Goal: Transaction & Acquisition: Purchase product/service

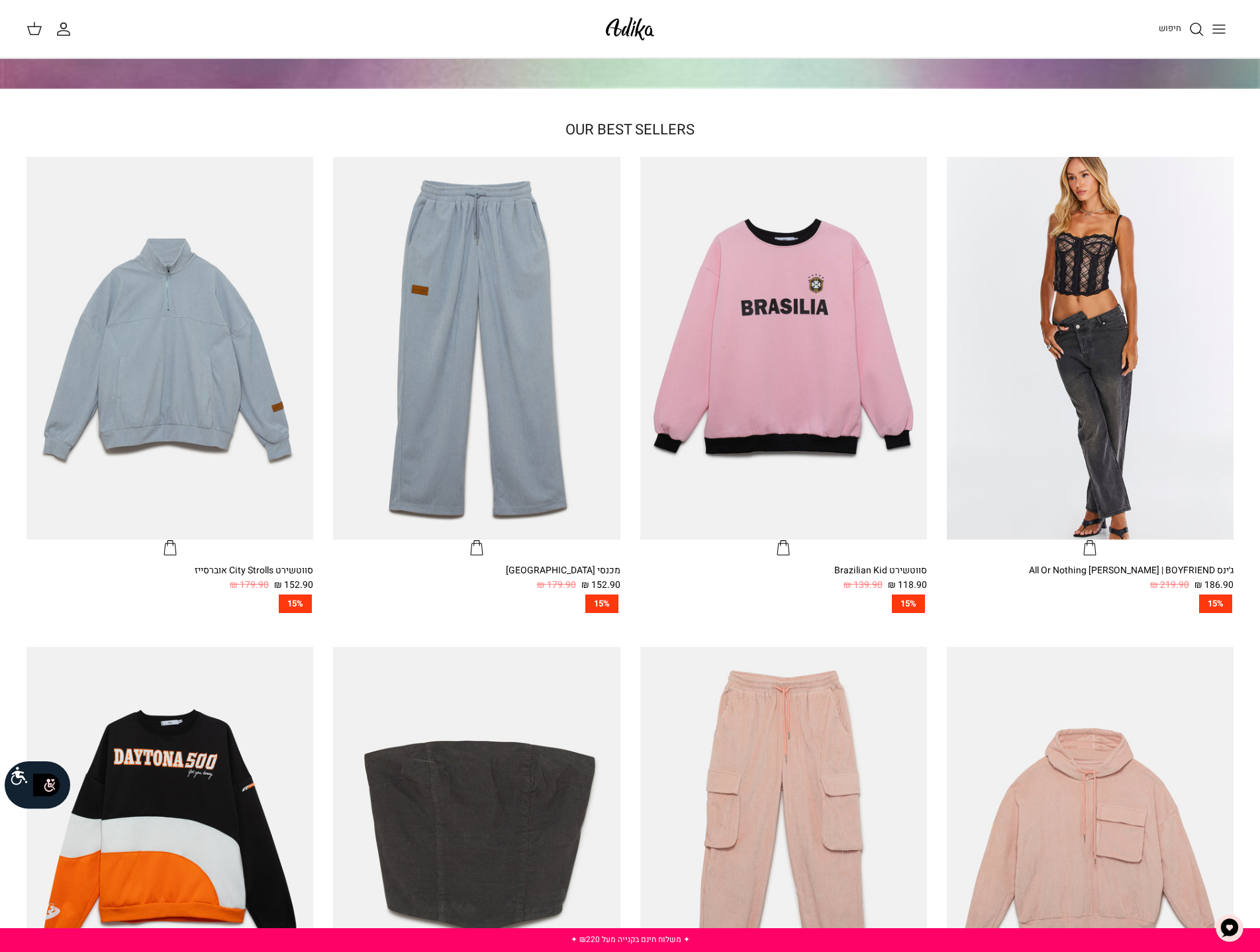
scroll to position [463, 0]
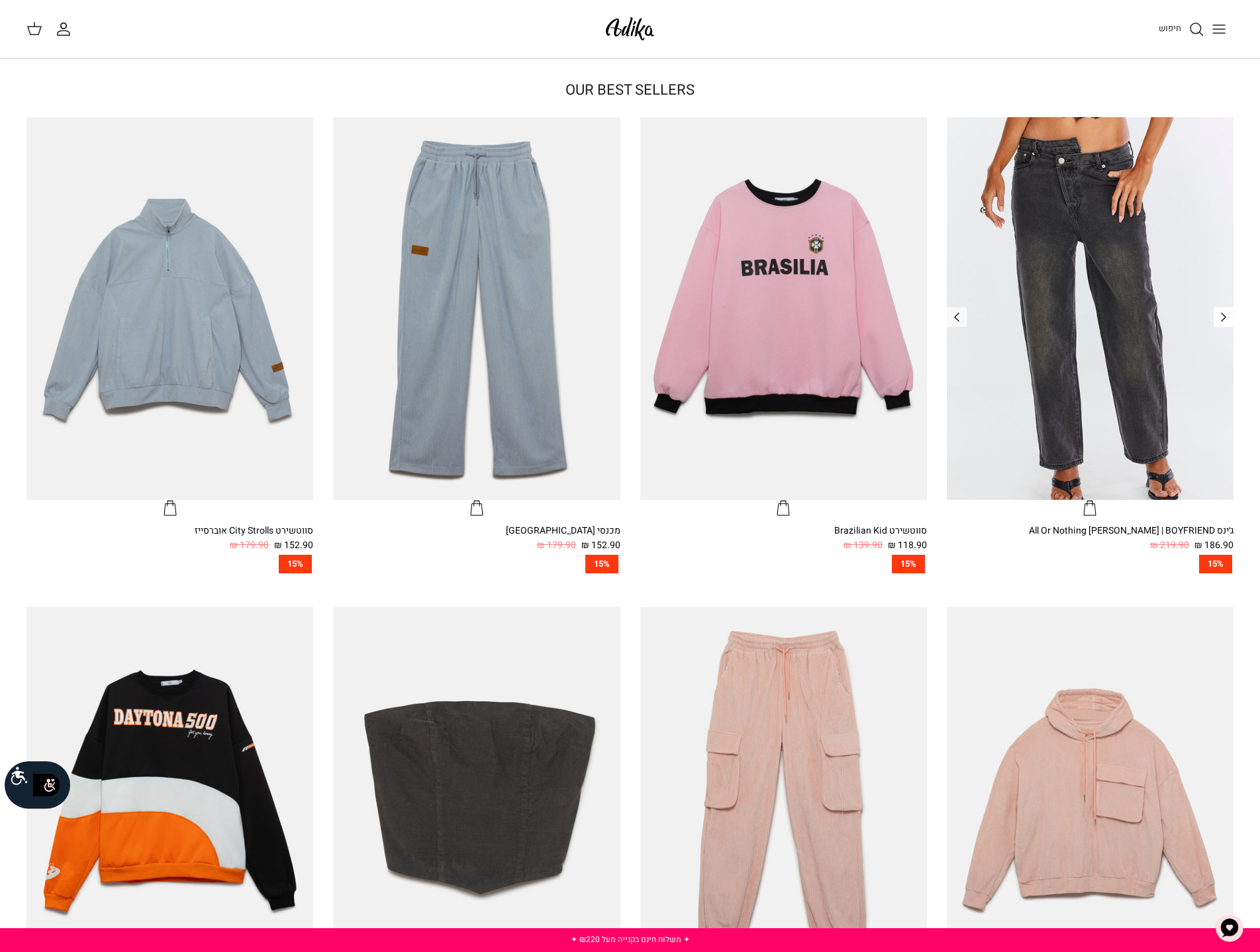
click at [1218, 318] on icon "Left" at bounding box center [1223, 317] width 16 height 16
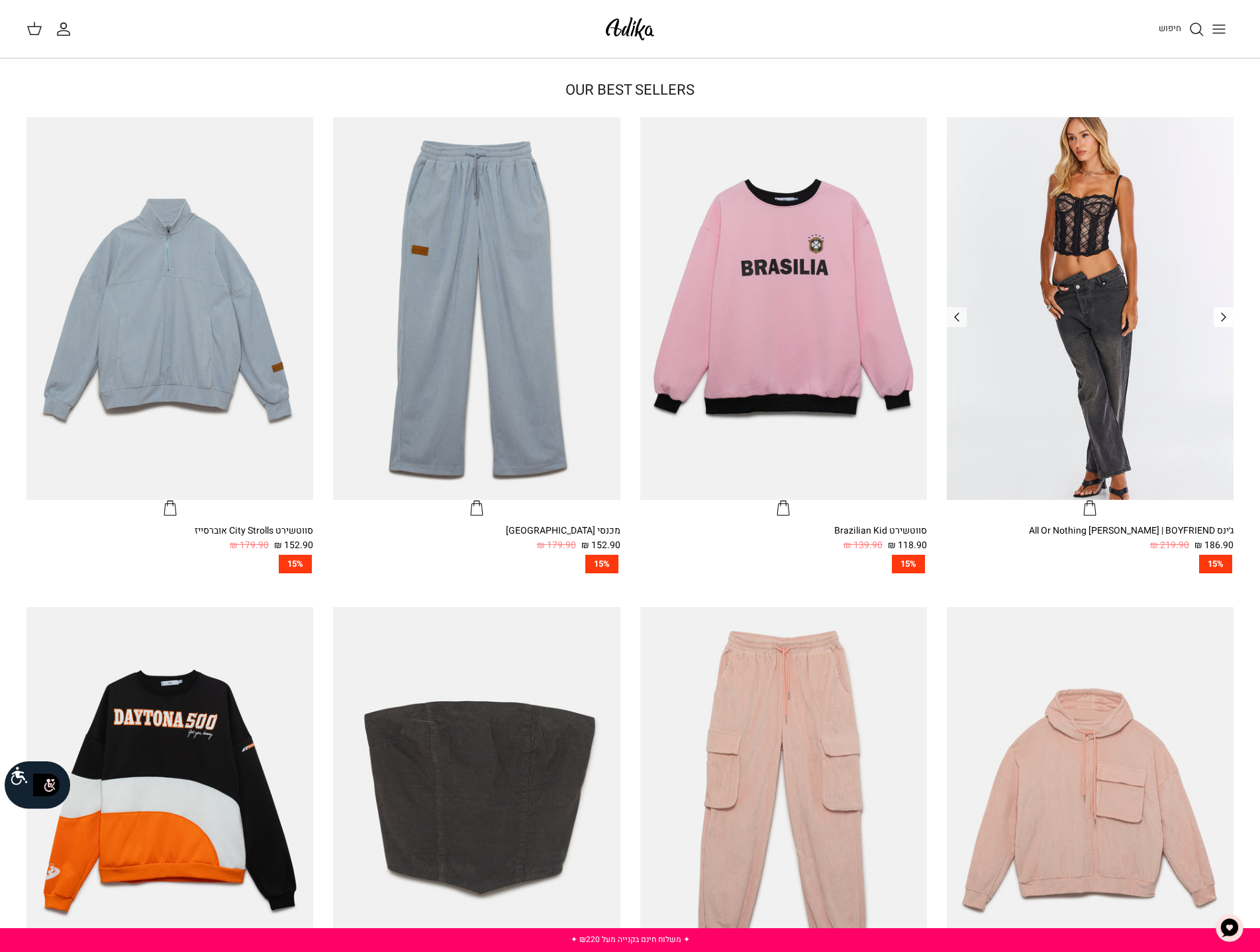
click at [1218, 318] on icon "Left" at bounding box center [1223, 317] width 16 height 16
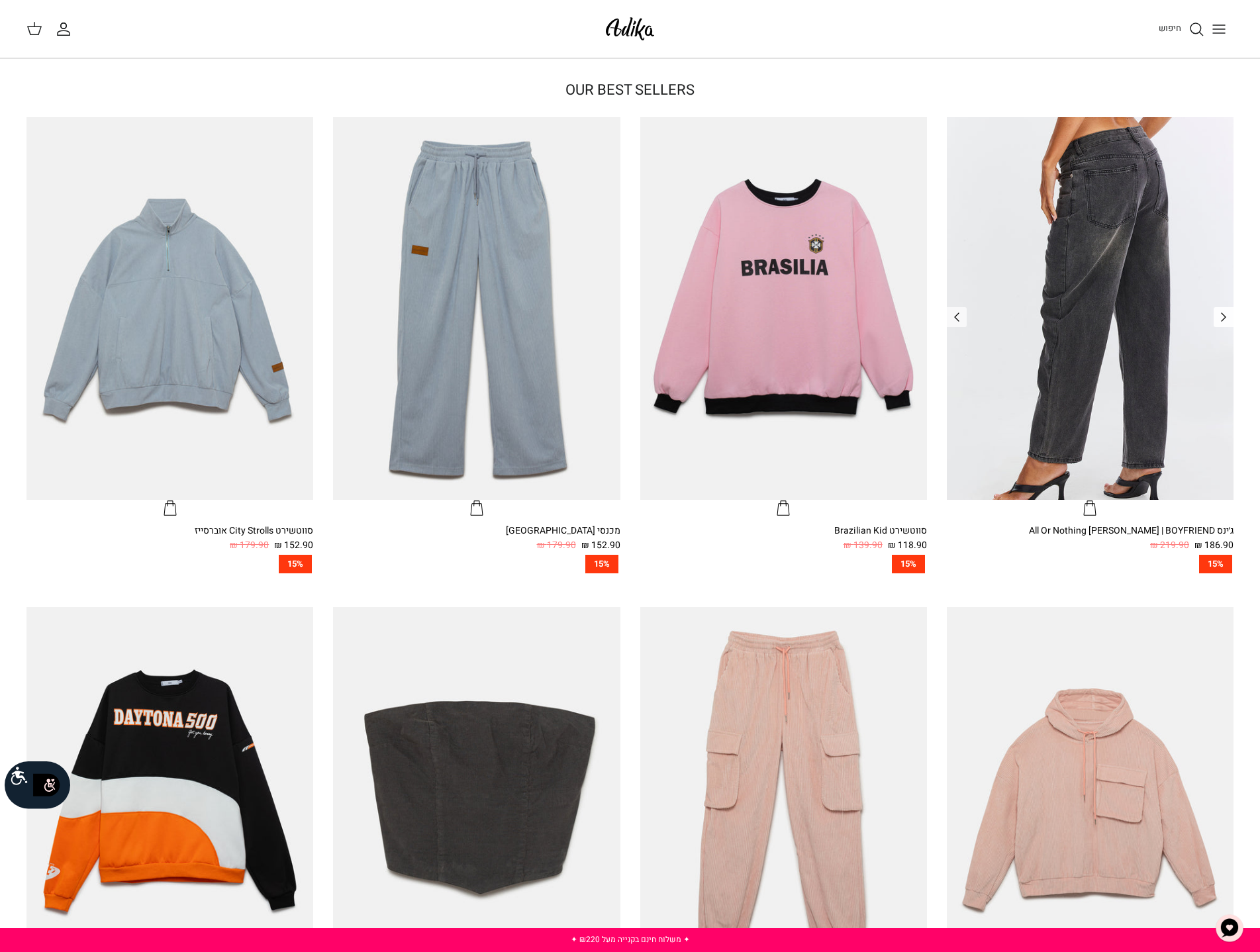
click at [1218, 318] on icon "Left" at bounding box center [1223, 317] width 16 height 16
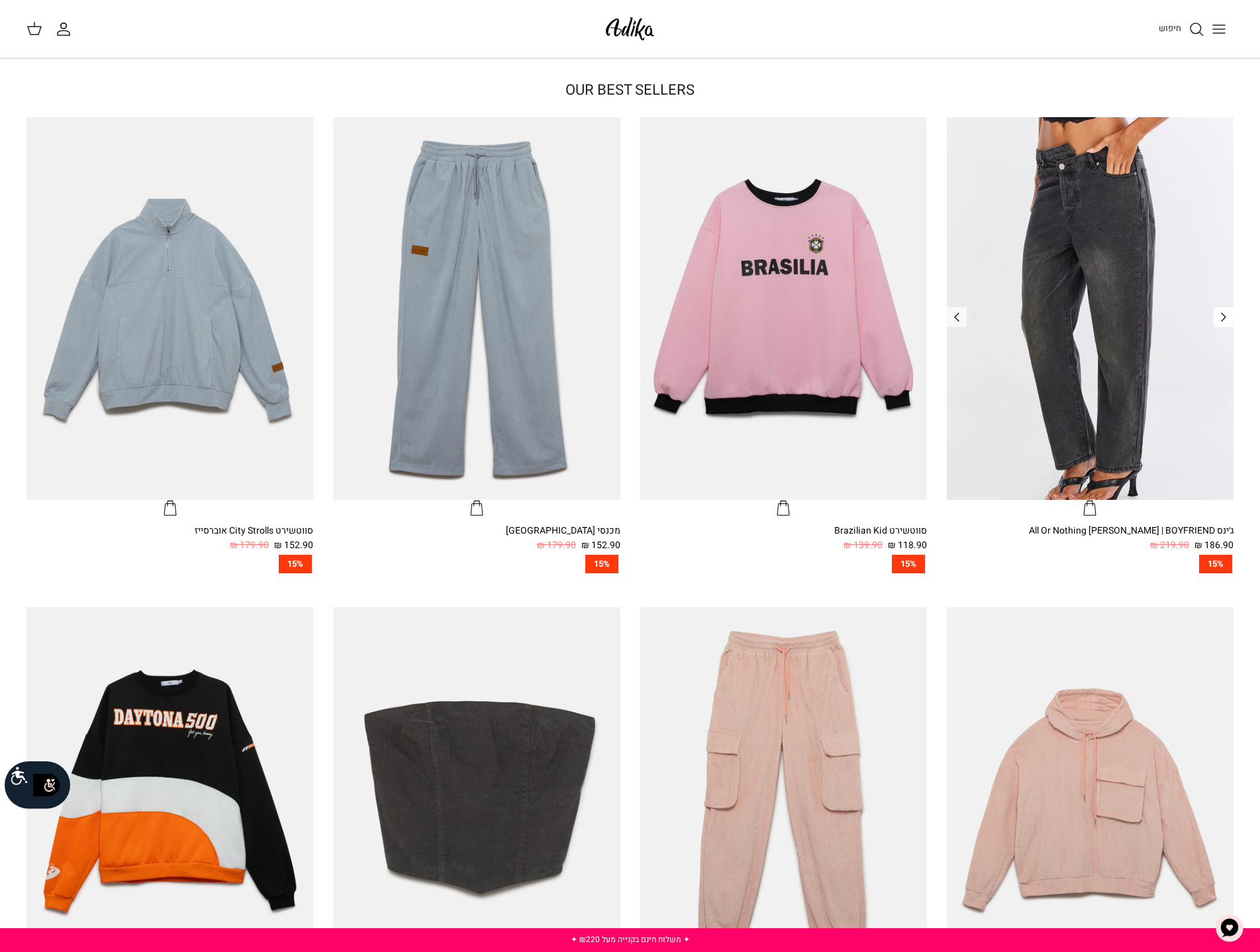
click at [1218, 318] on icon "Left" at bounding box center [1223, 317] width 16 height 16
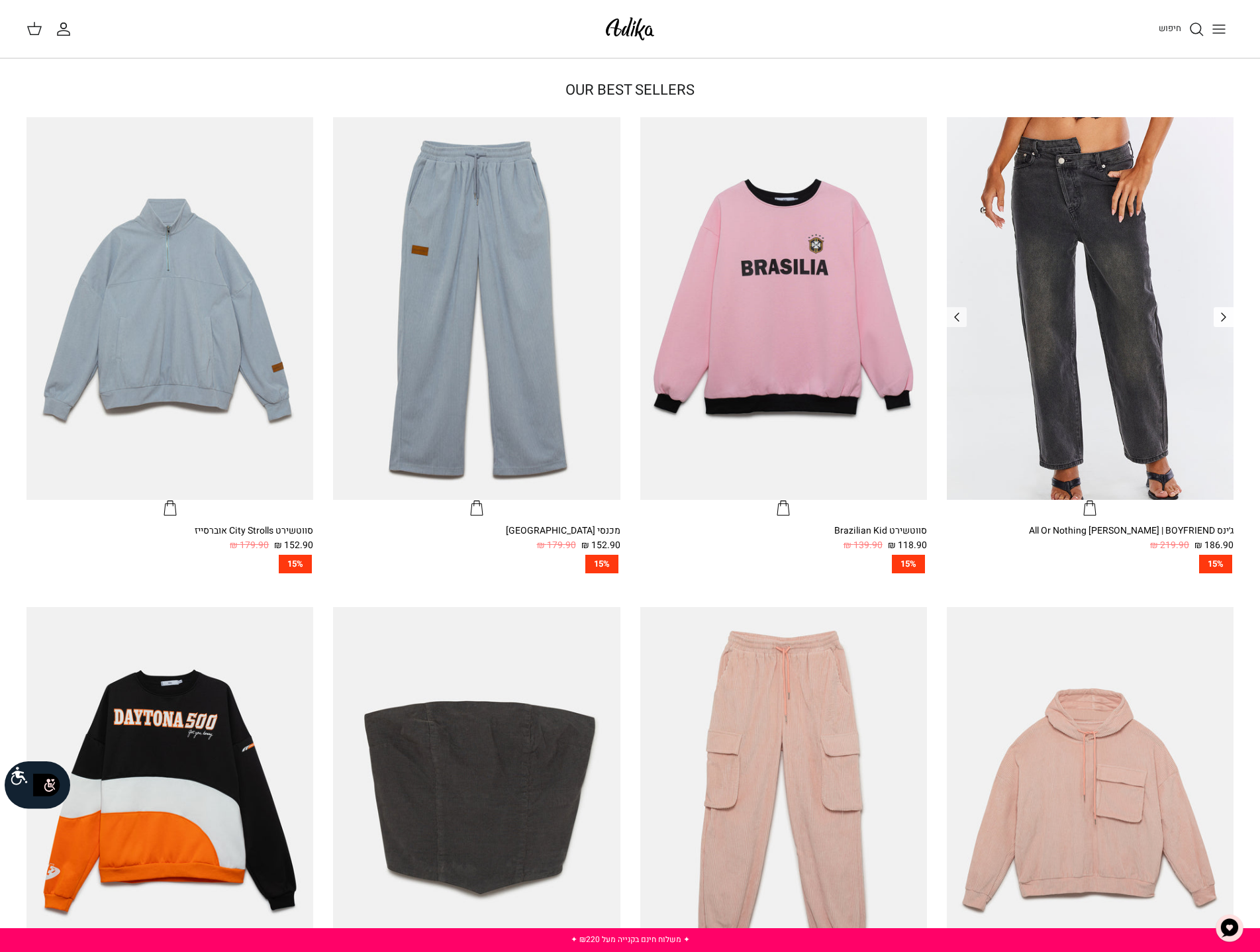
click at [1218, 318] on icon "Left" at bounding box center [1223, 317] width 16 height 16
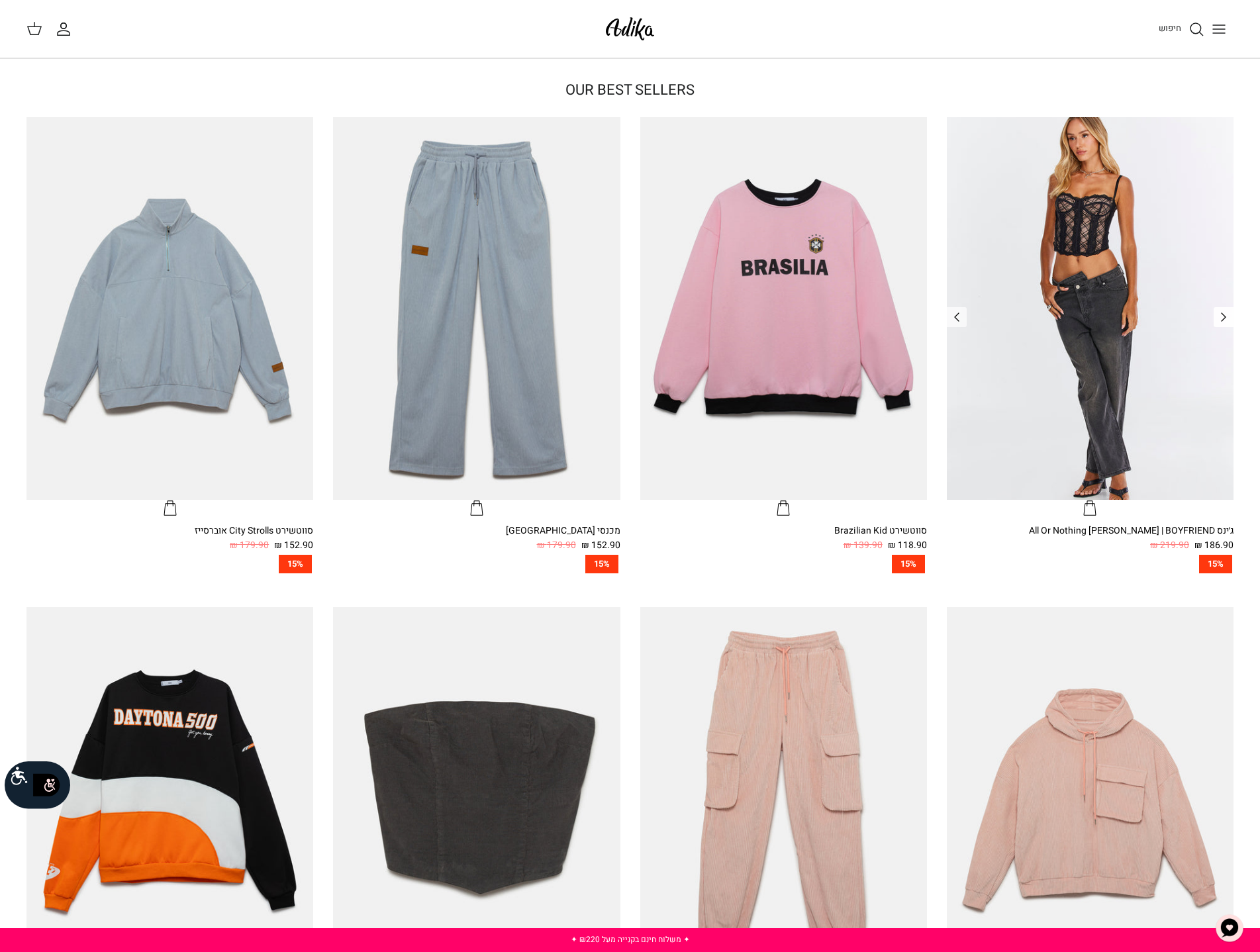
click at [1218, 318] on icon "Left" at bounding box center [1223, 317] width 16 height 16
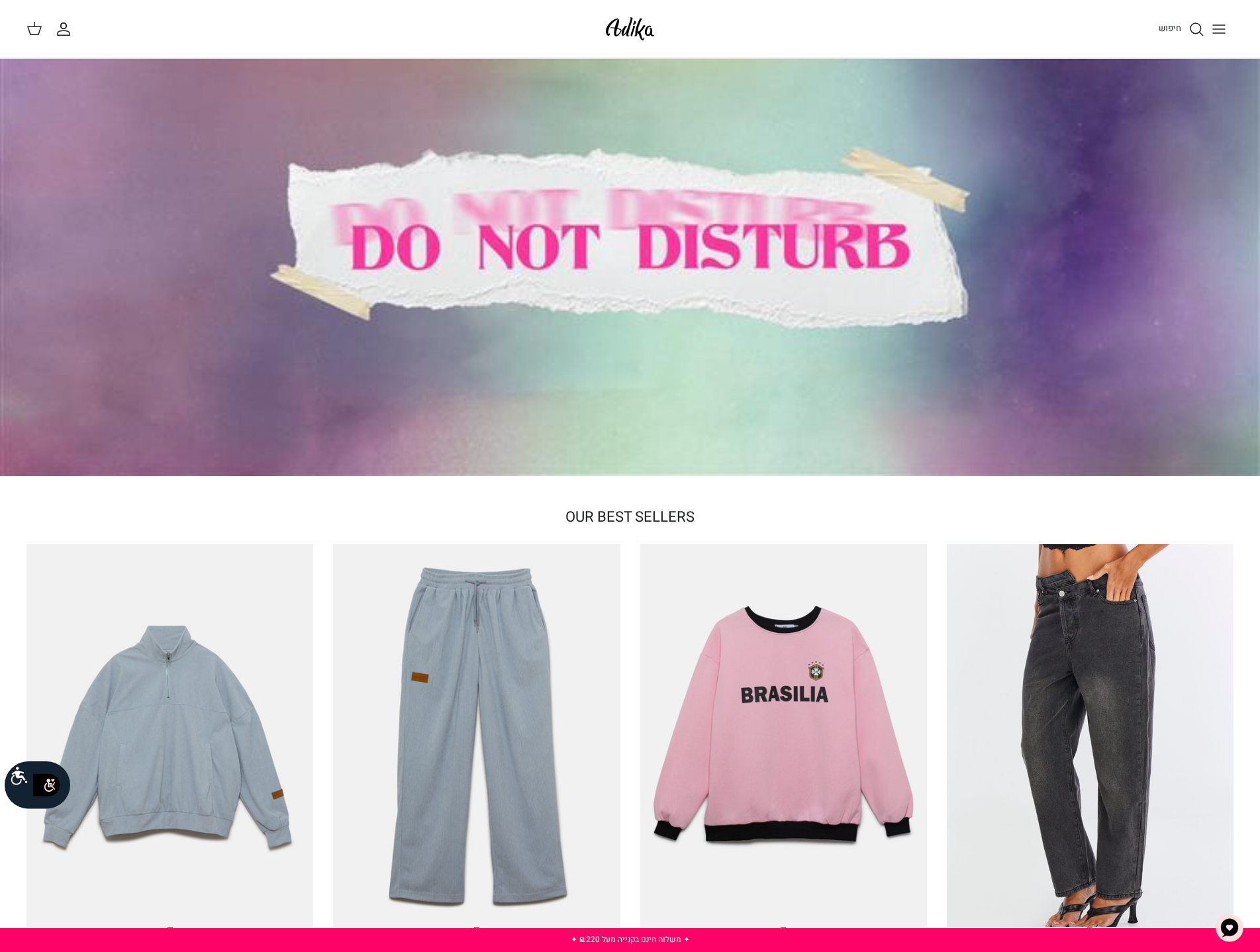
scroll to position [0, 0]
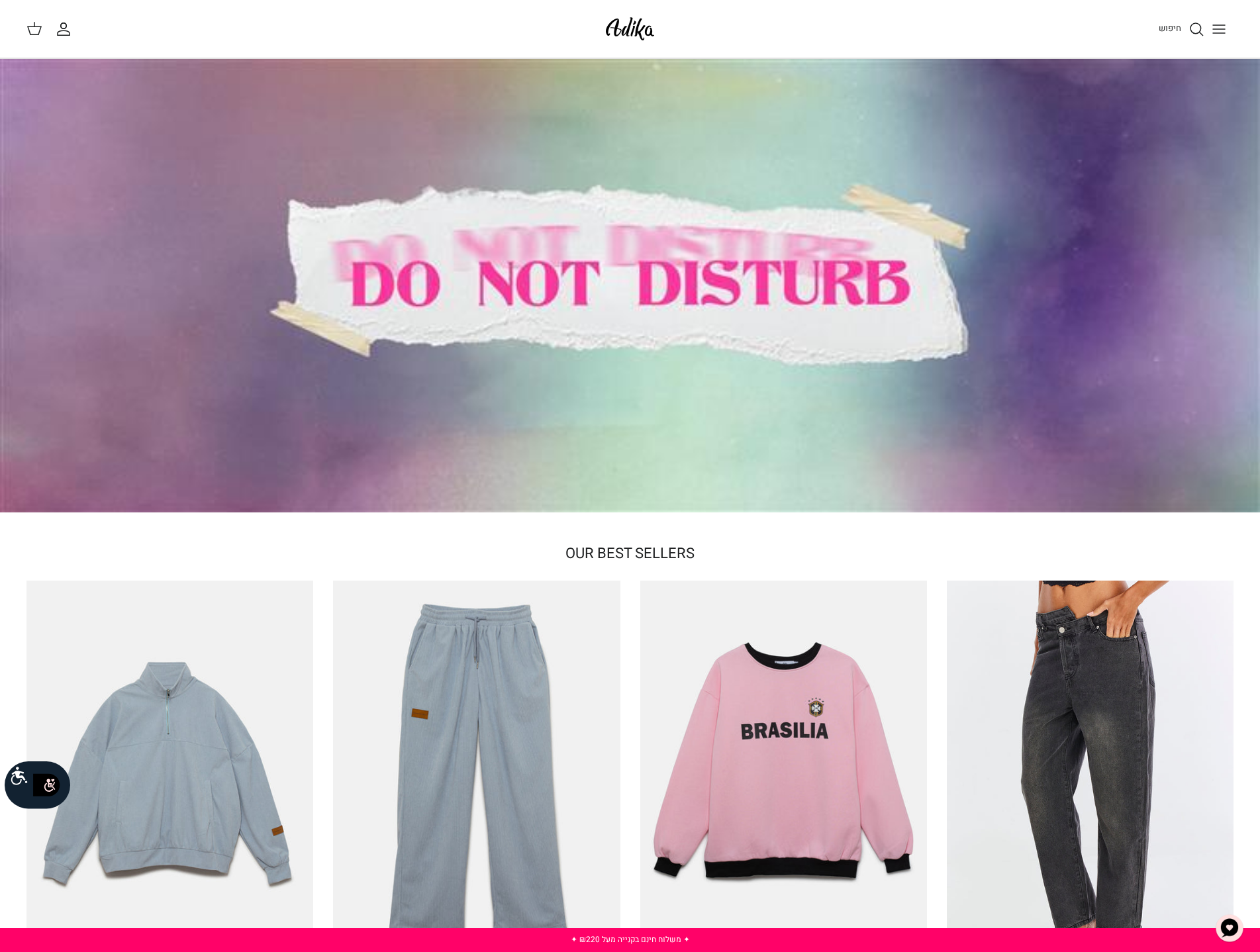
click at [1222, 29] on line "Toggle menu" at bounding box center [1219, 29] width 12 height 0
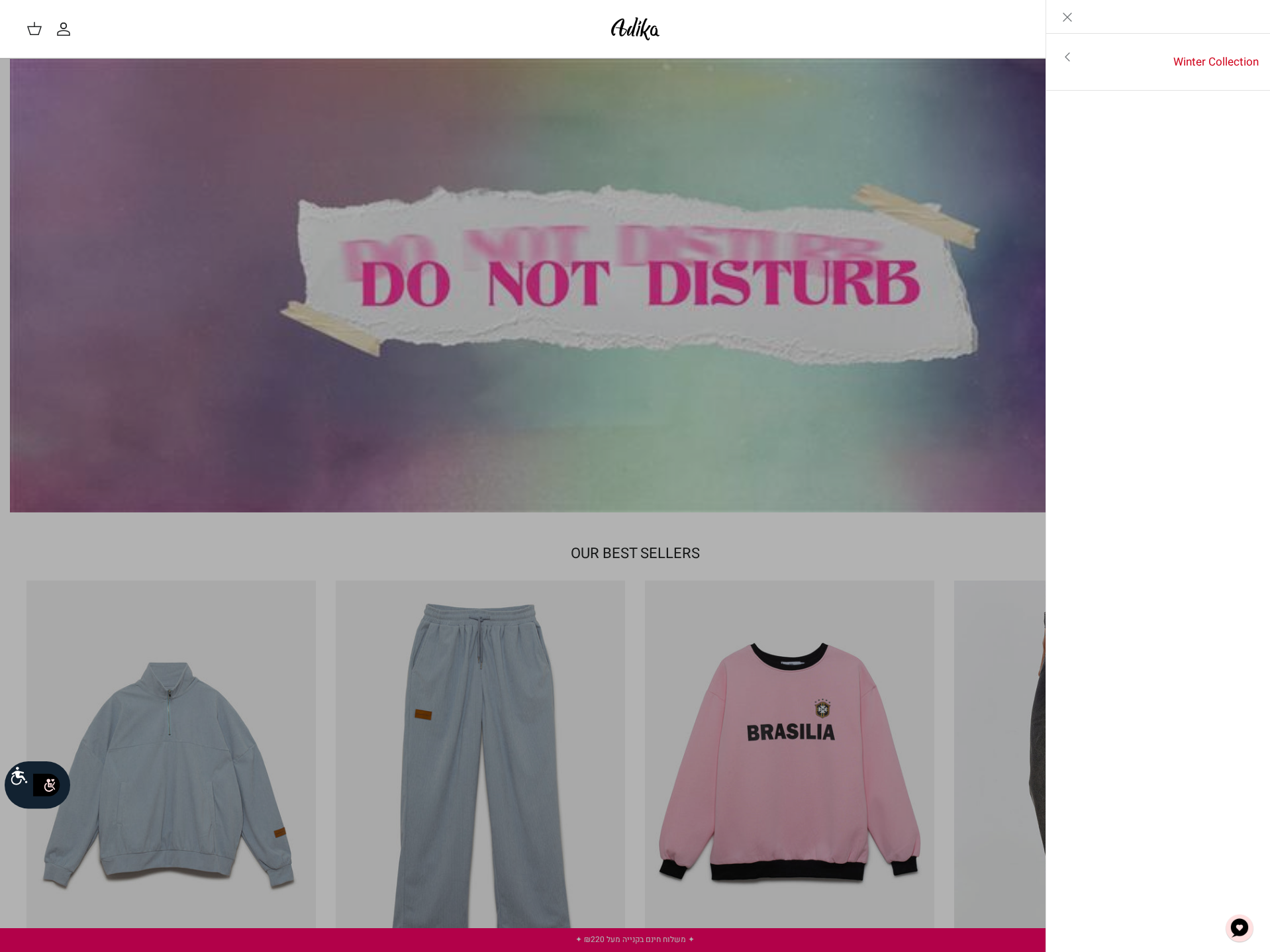
click at [1051, 60] on link "Toggle menu" at bounding box center [1068, 57] width 42 height 31
click at [1080, 15] on link "Close" at bounding box center [1068, 17] width 42 height 33
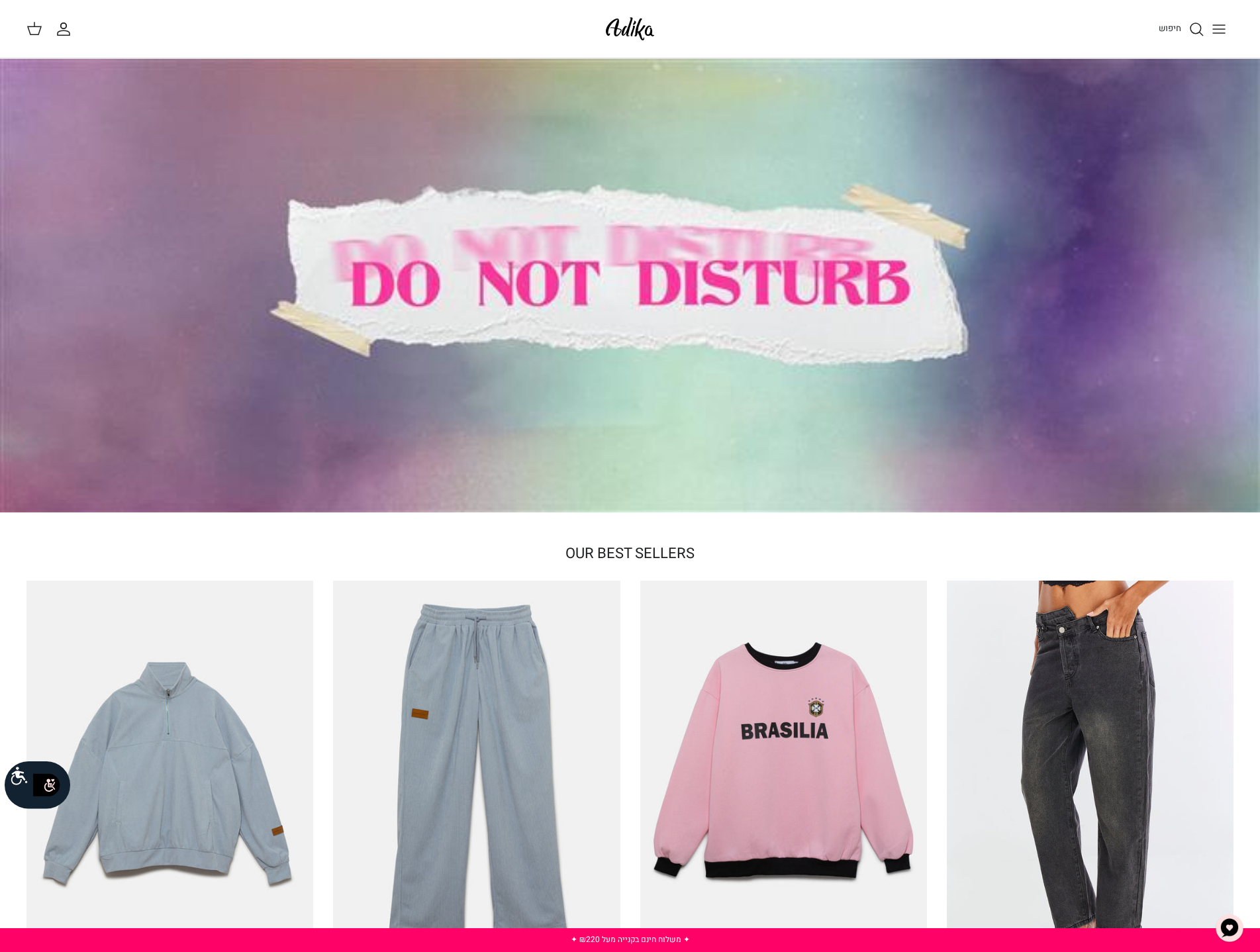
click at [64, 31] on icon "החשבון שלי" at bounding box center [64, 29] width 16 height 16
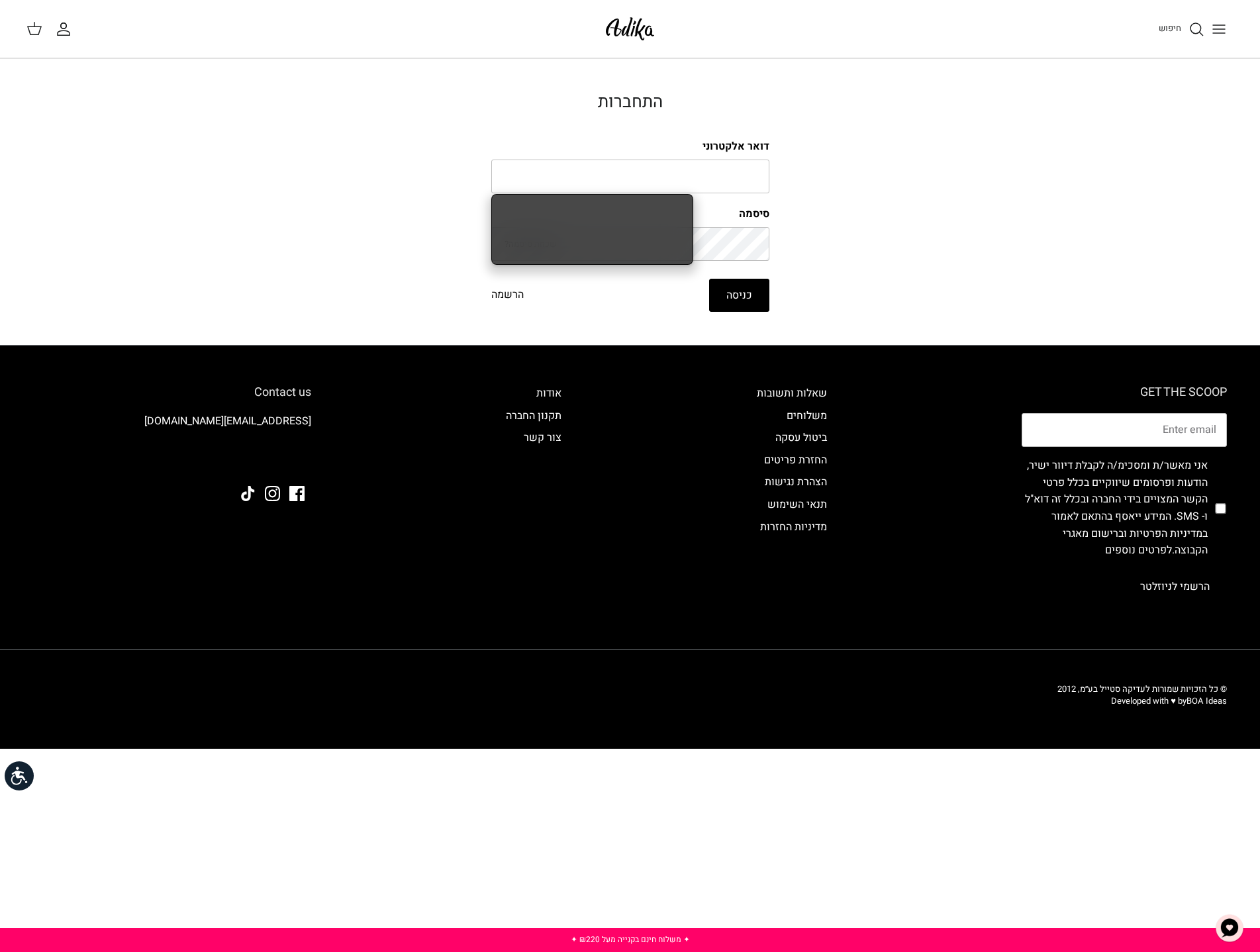
click at [37, 33] on icon at bounding box center [35, 29] width 16 height 16
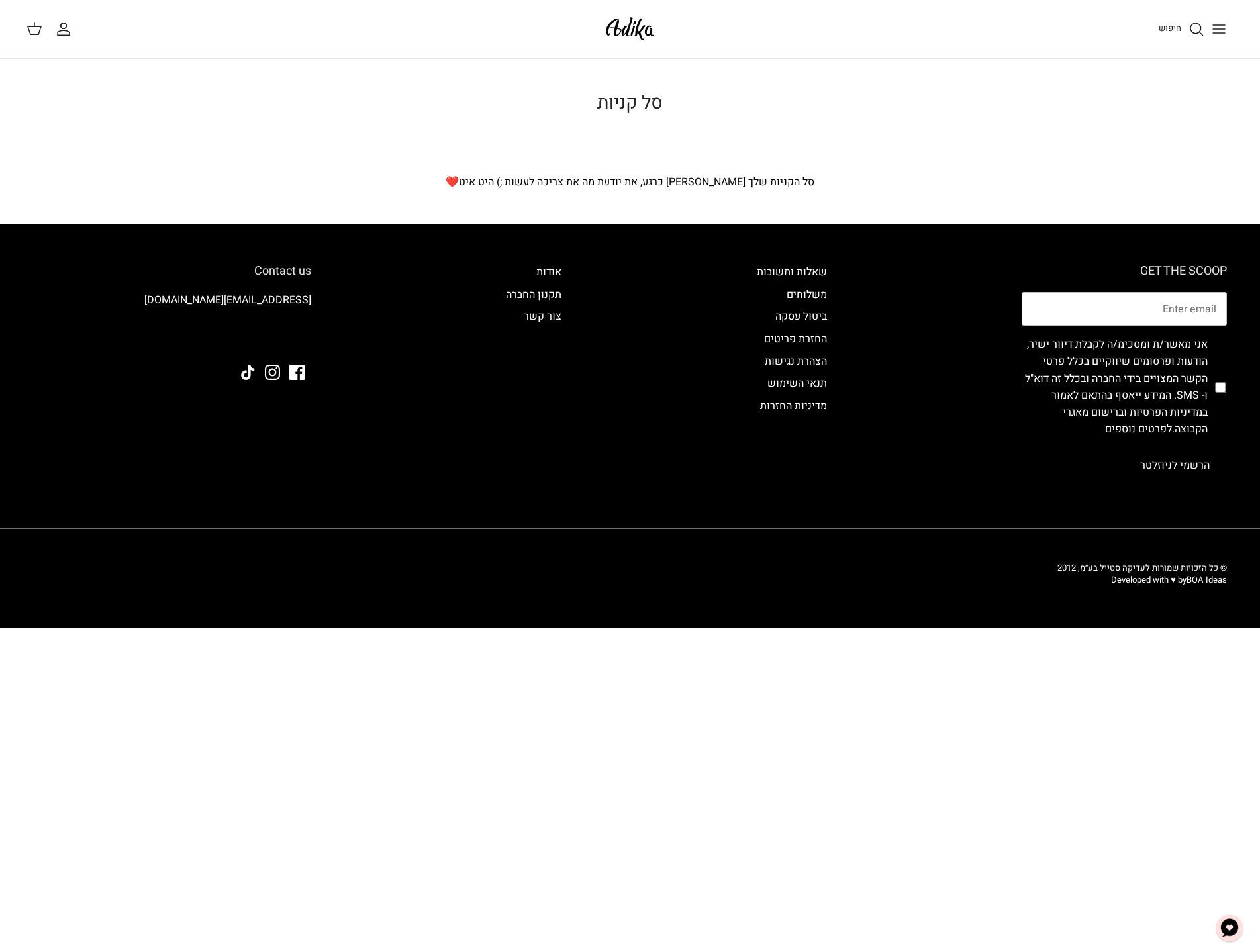
click at [1146, 31] on div "חיפוש" at bounding box center [952, 29] width 562 height 29
click at [1171, 28] on span "חיפוש" at bounding box center [1170, 28] width 23 height 13
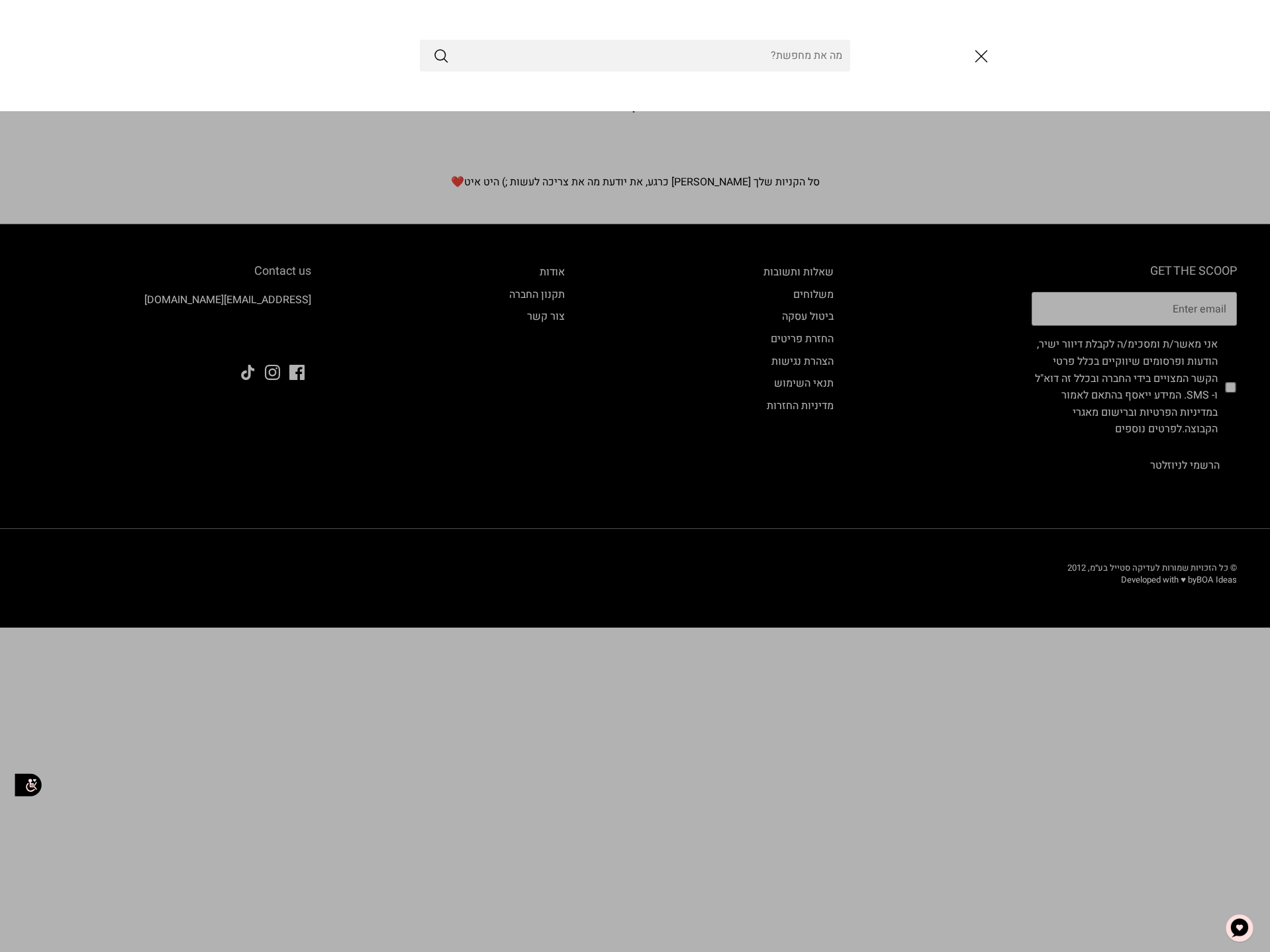
click at [965, 64] on button "סגור" at bounding box center [981, 56] width 36 height 36
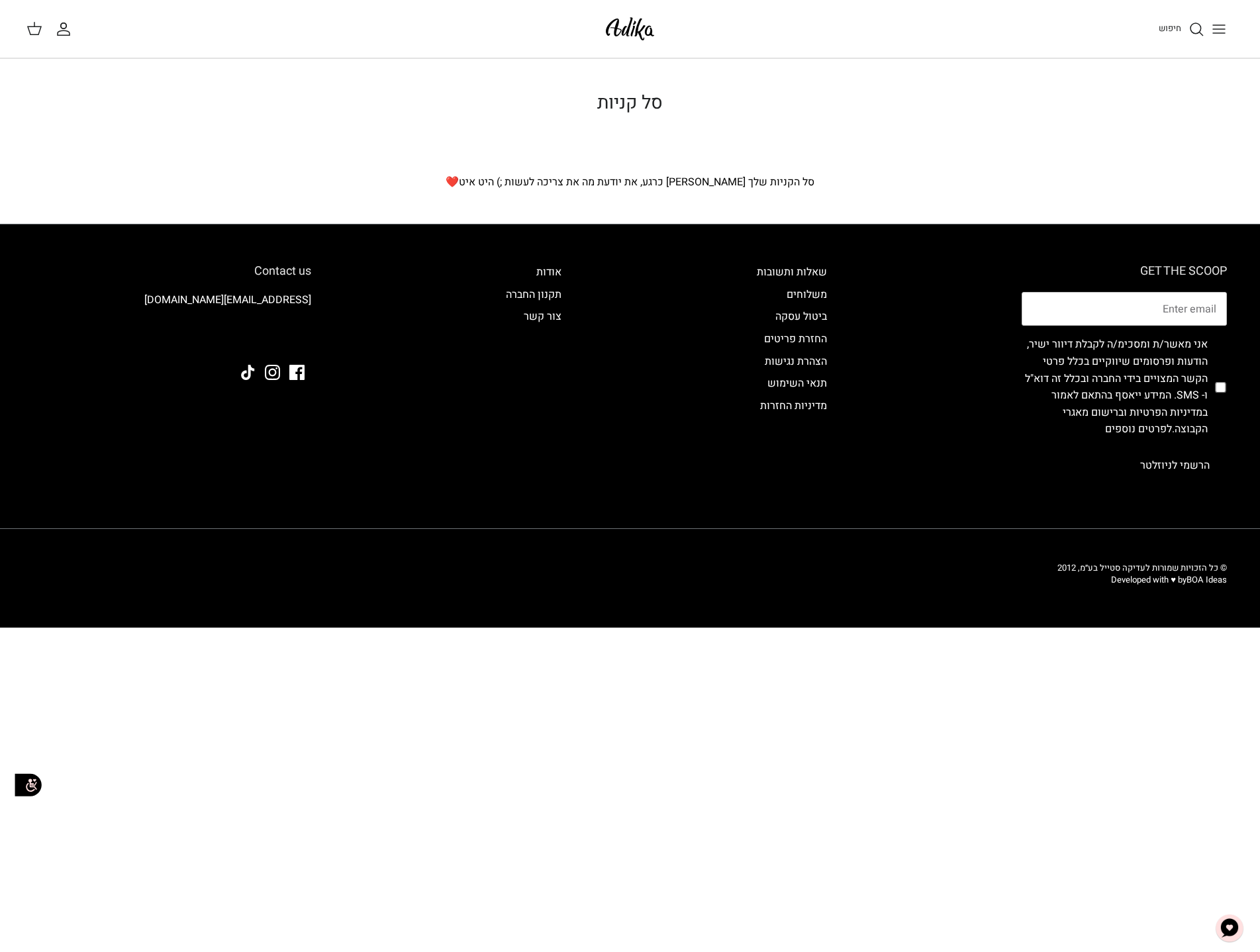
click at [1220, 23] on icon "Toggle menu" at bounding box center [1219, 29] width 16 height 16
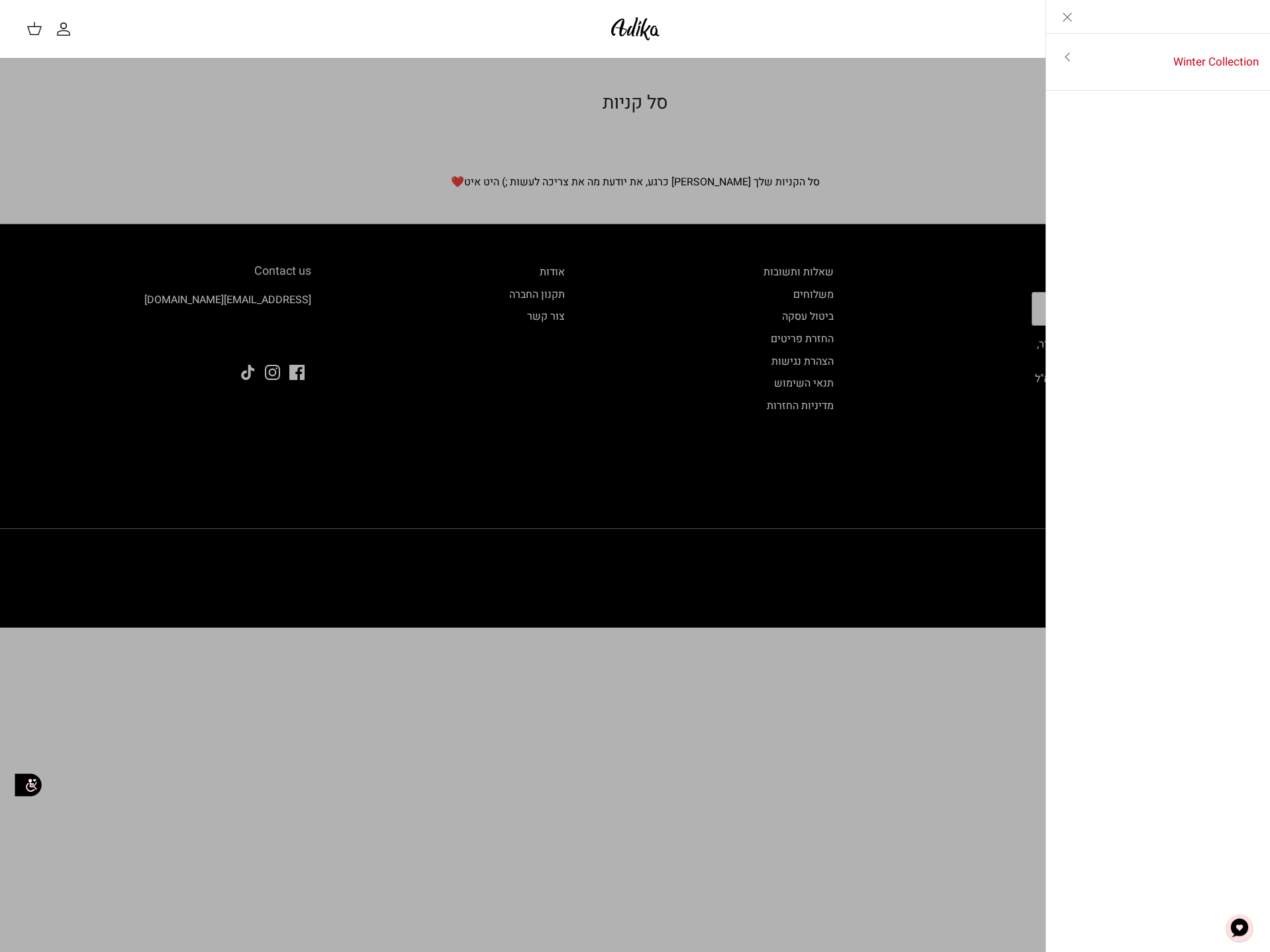
click at [1070, 13] on icon "Close" at bounding box center [1068, 17] width 16 height 16
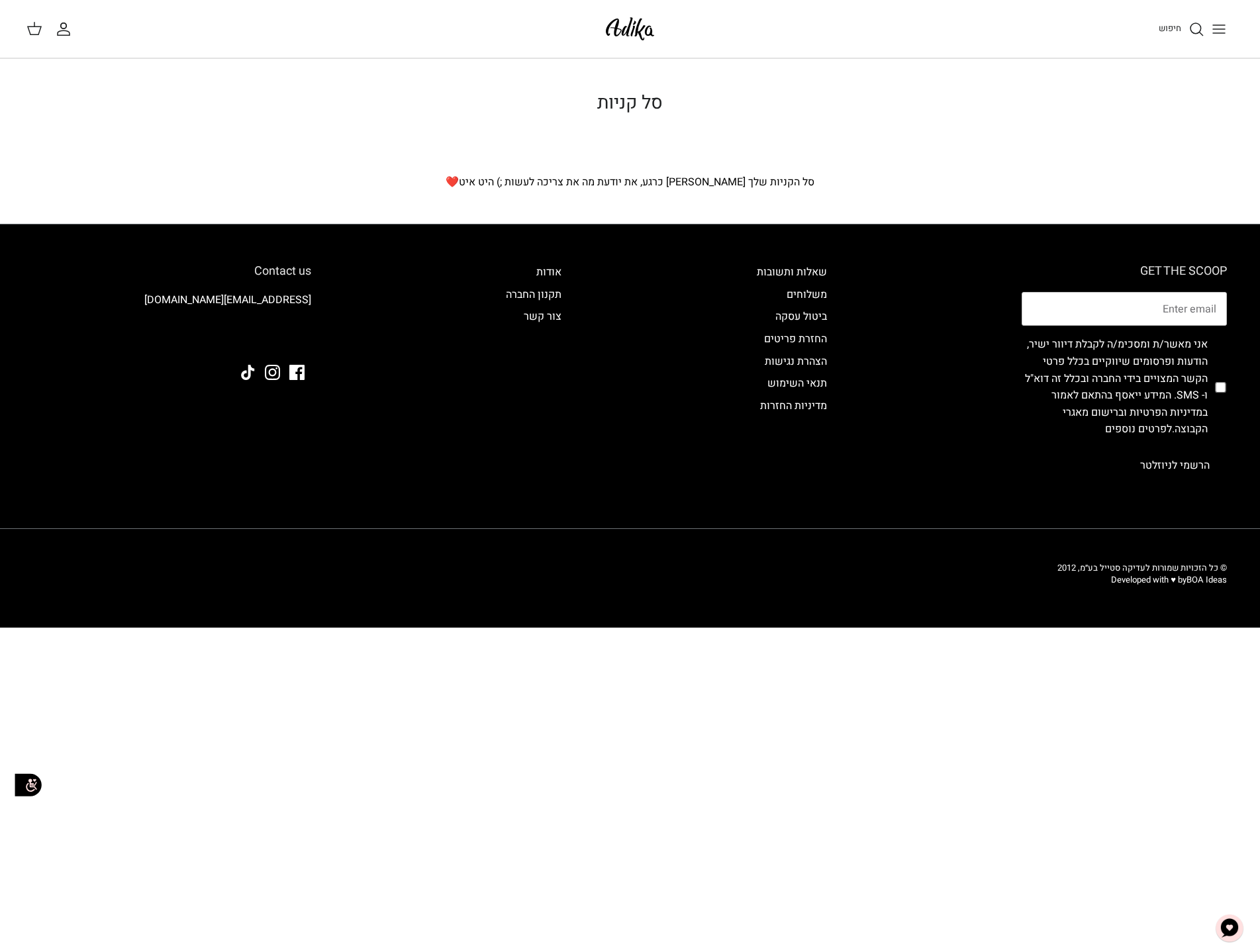
click at [635, 28] on img at bounding box center [630, 29] width 56 height 31
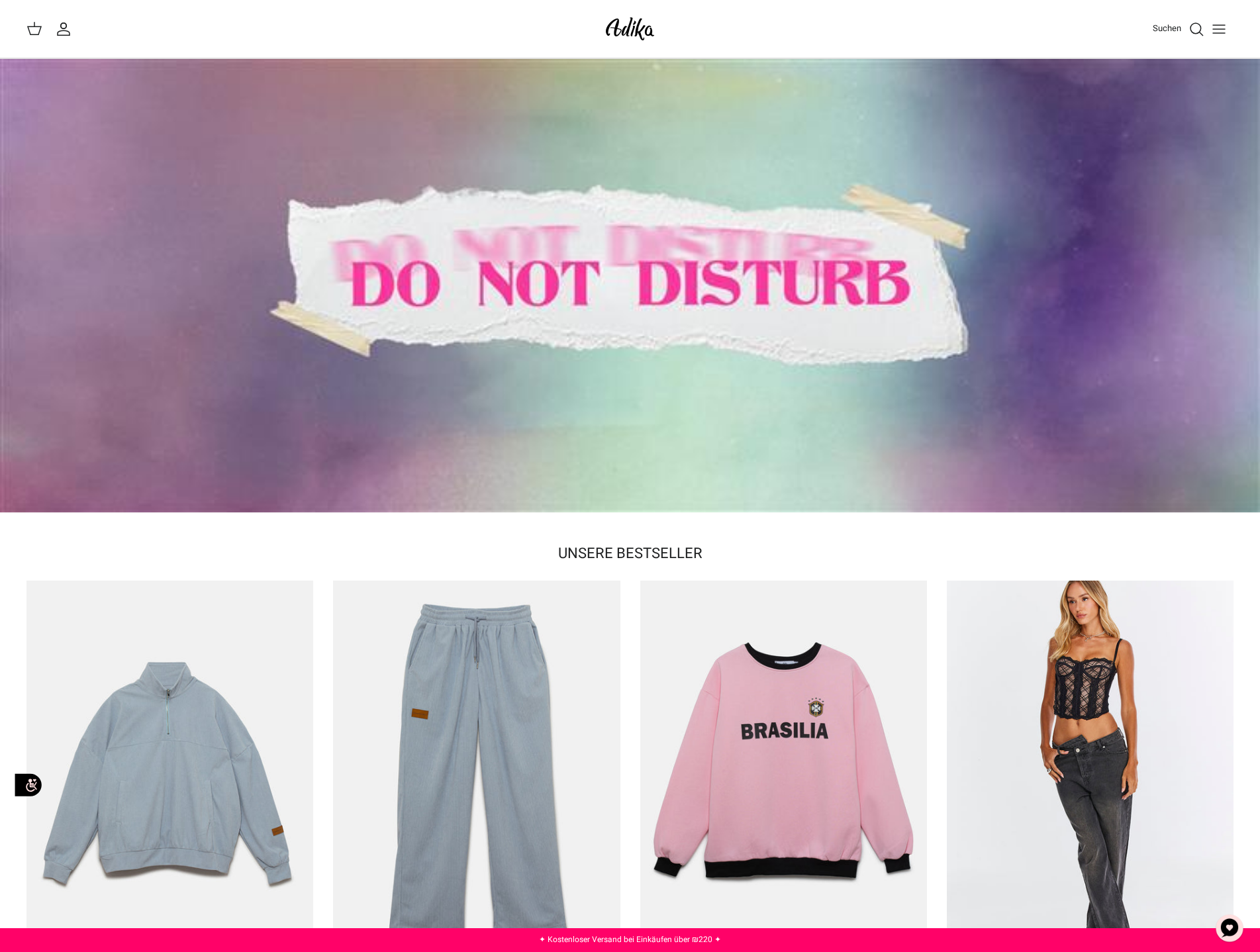
click at [769, 40] on div "Suchen" at bounding box center [952, 29] width 562 height 29
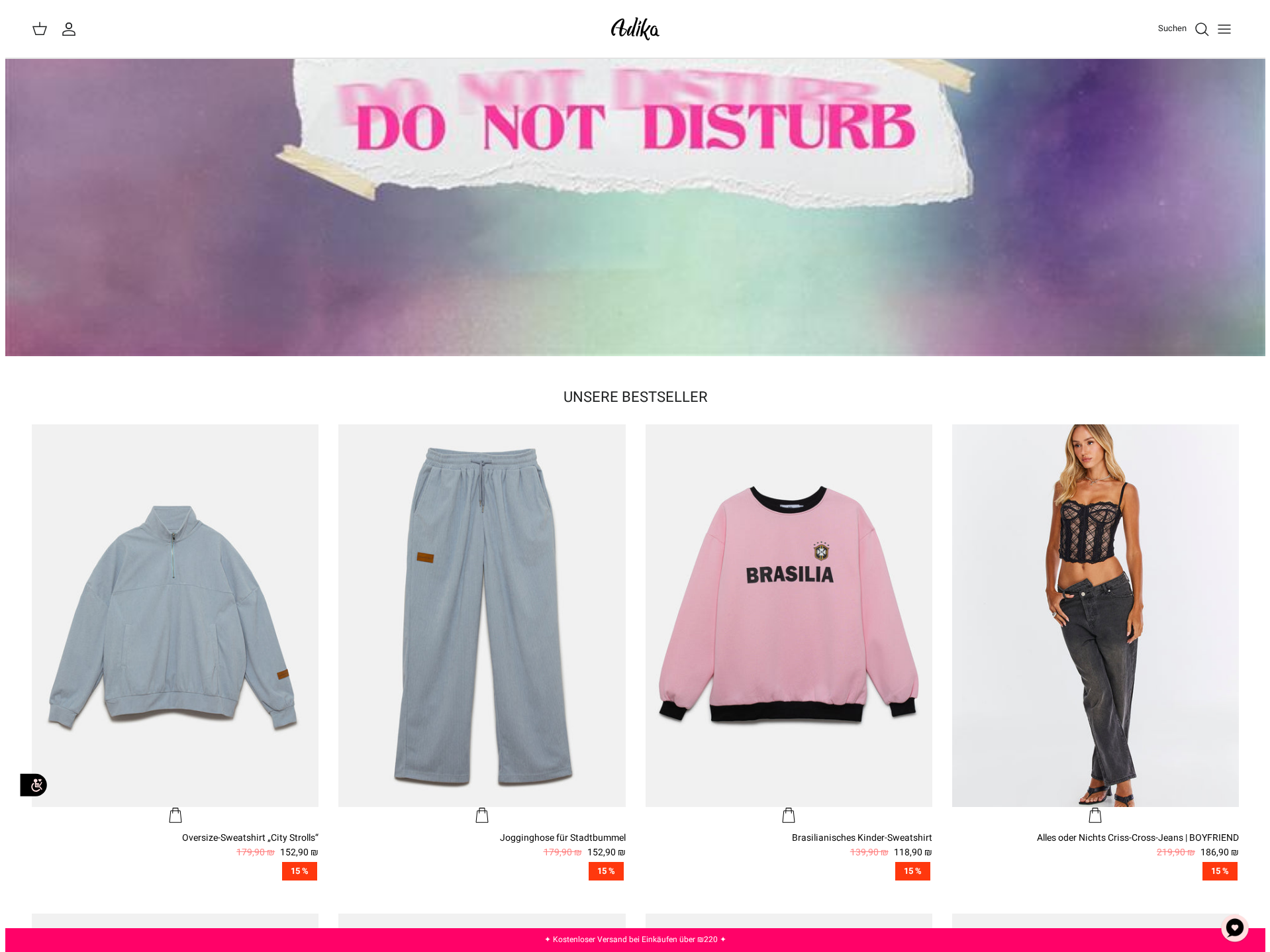
scroll to position [66, 0]
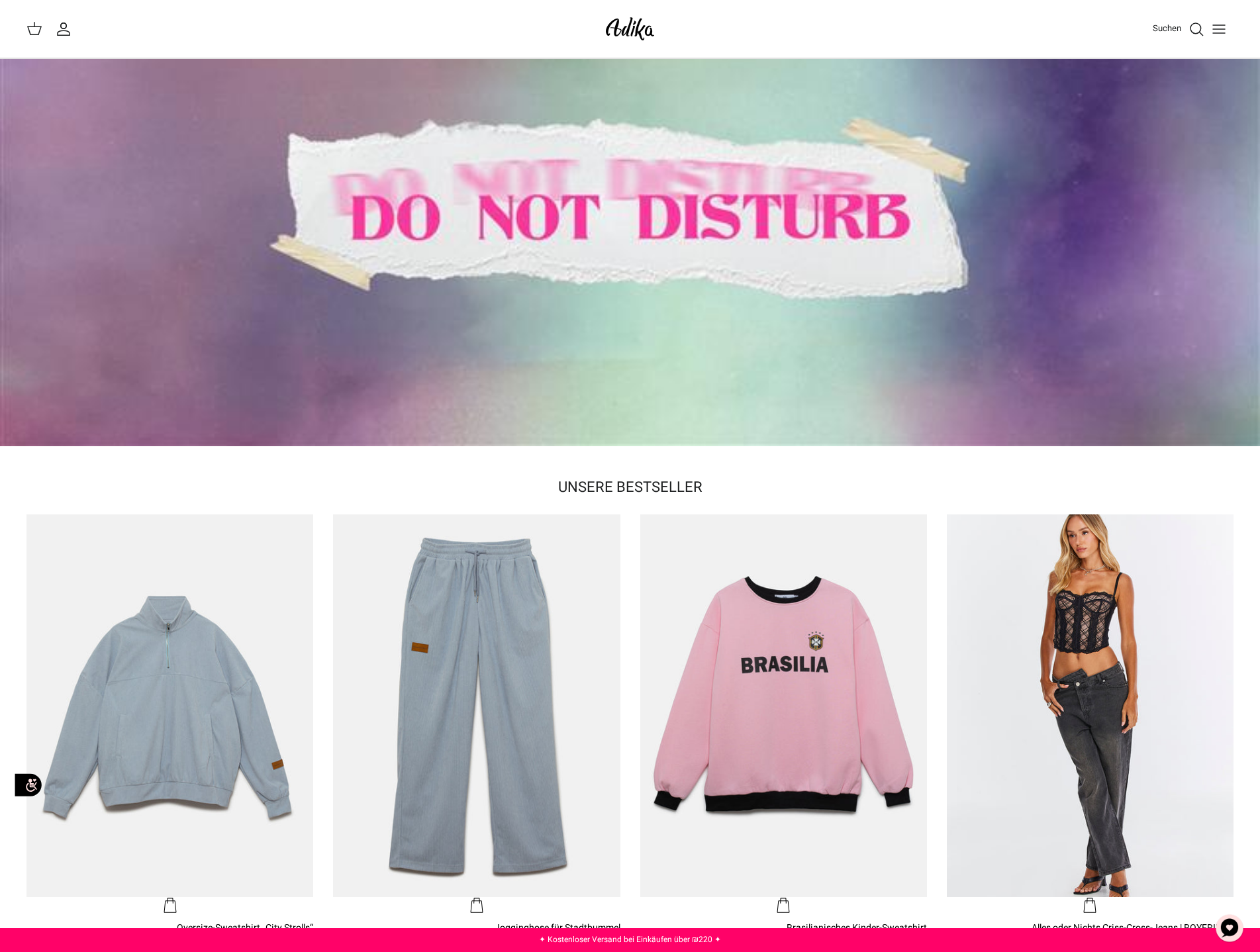
click at [1224, 33] on line "Menü umschalten" at bounding box center [1219, 33] width 12 height 0
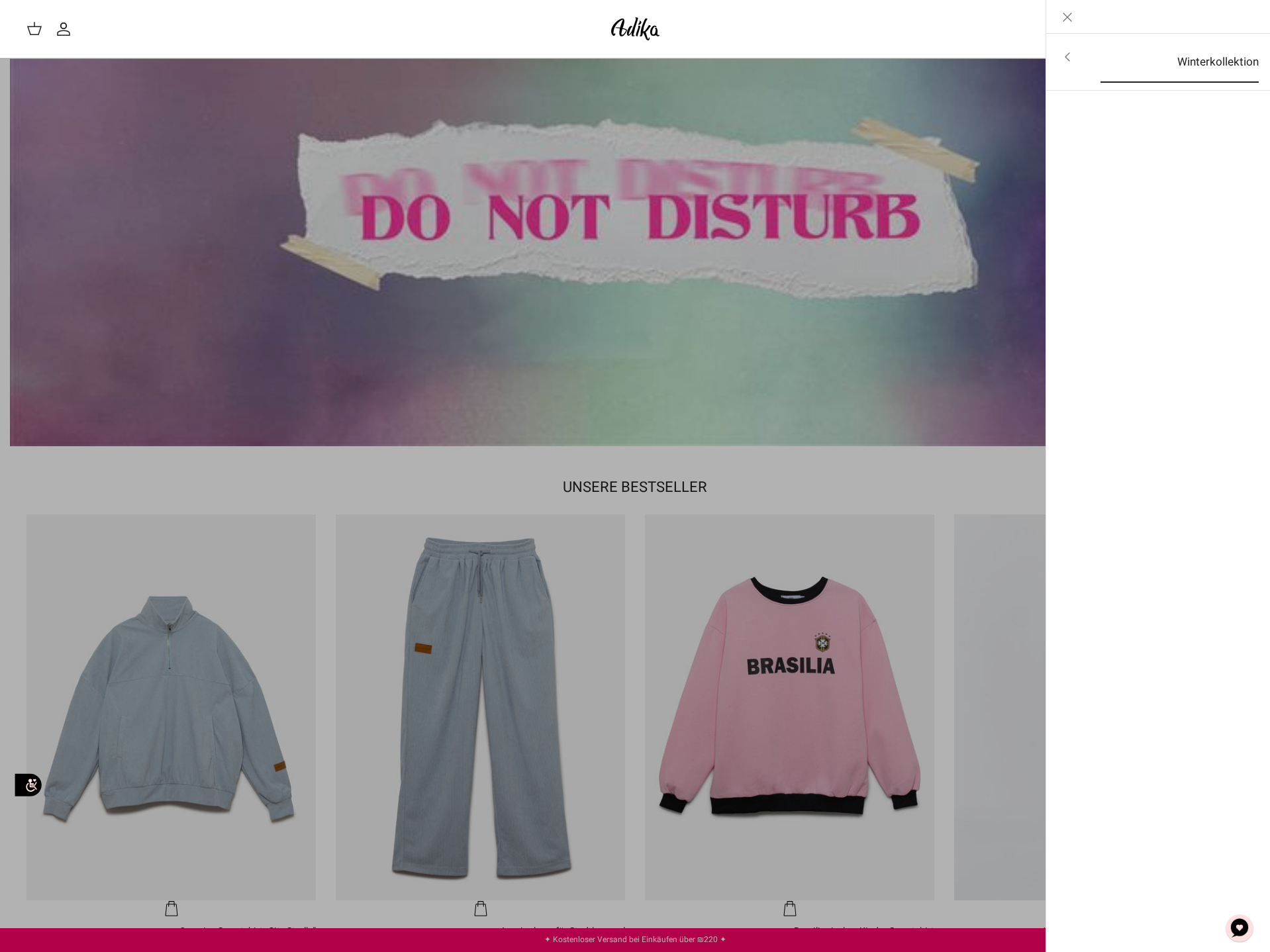
click at [1192, 64] on font "Winterkollektion" at bounding box center [1218, 62] width 82 height 17
click at [1202, 58] on font "Für alle Artikel" at bounding box center [1215, 58] width 71 height 17
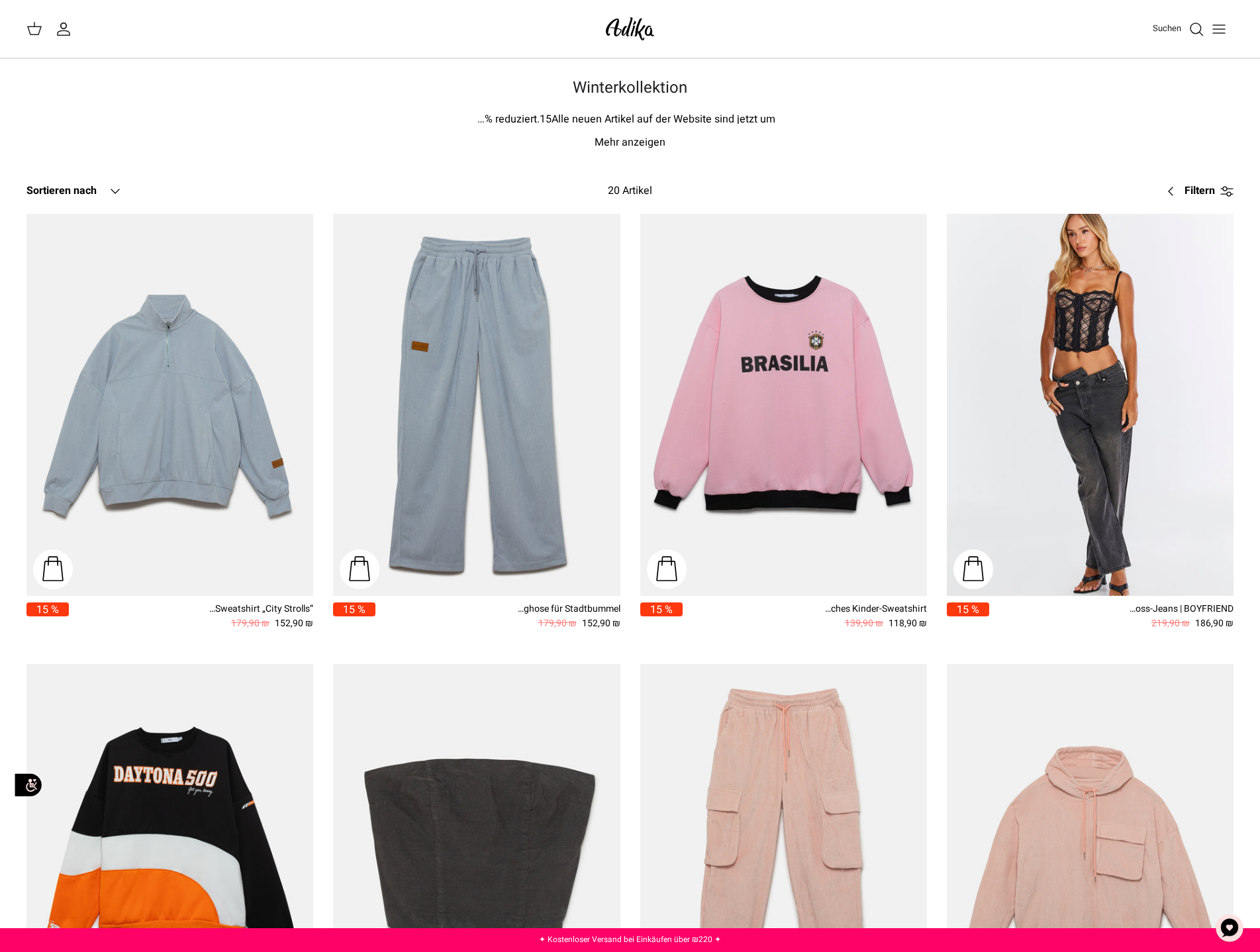
click at [638, 143] on font "Mehr anzeigen" at bounding box center [630, 142] width 71 height 16
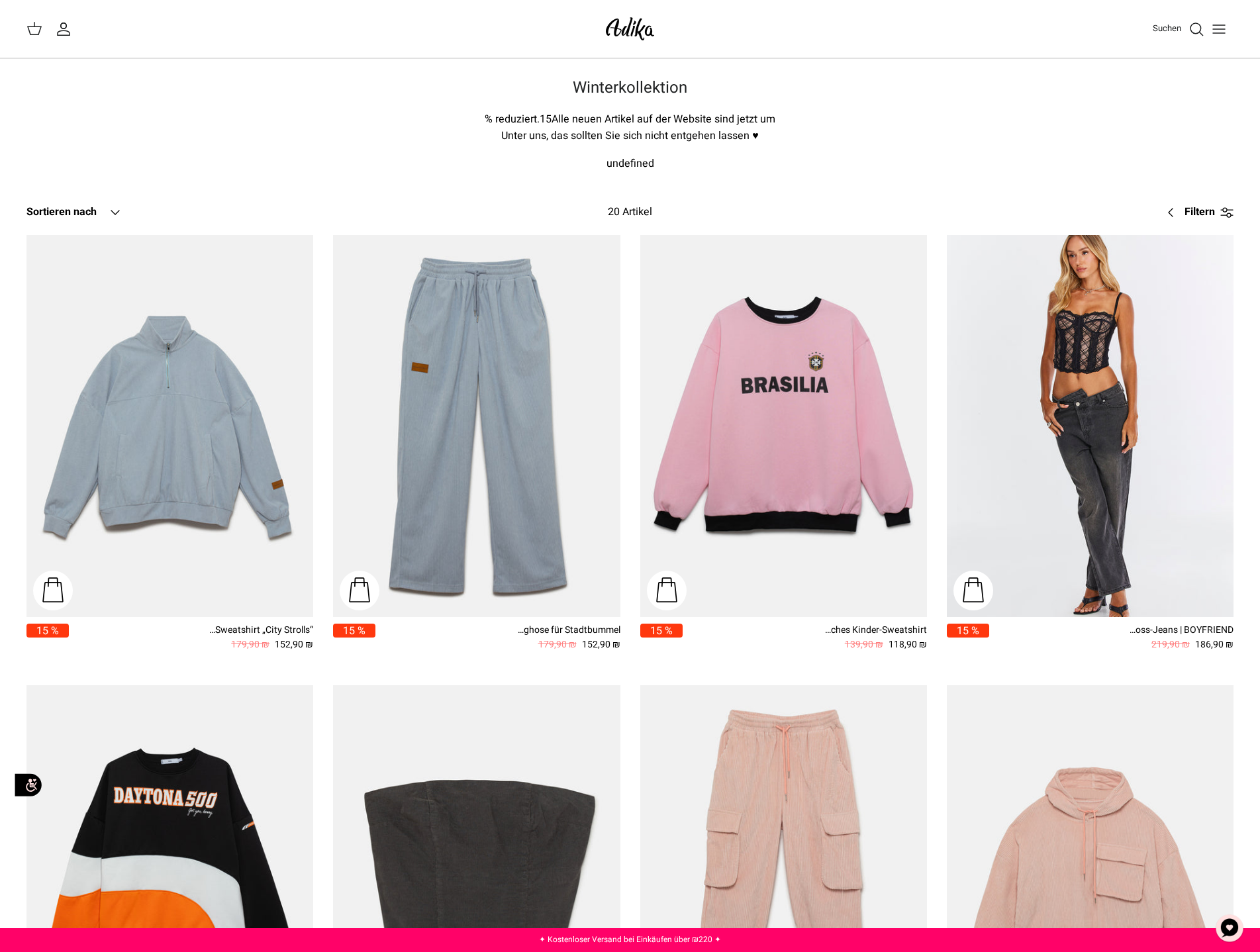
click at [658, 131] on font "Unter uns, das sollten Sie sich nicht entgehen lassen ♥" at bounding box center [630, 135] width 258 height 16
click at [640, 165] on font "undefined" at bounding box center [631, 163] width 48 height 16
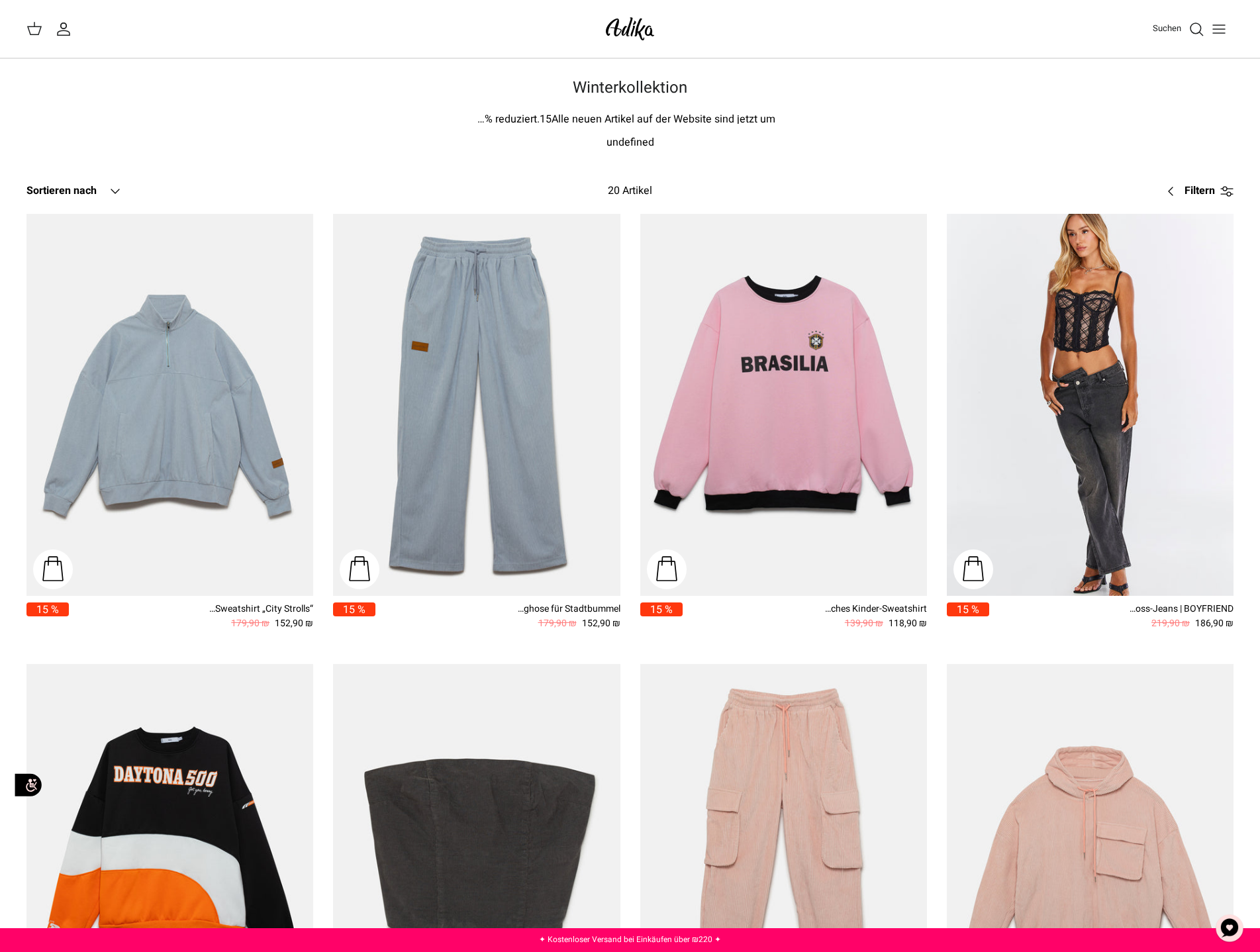
click at [628, 20] on img at bounding box center [630, 29] width 56 height 31
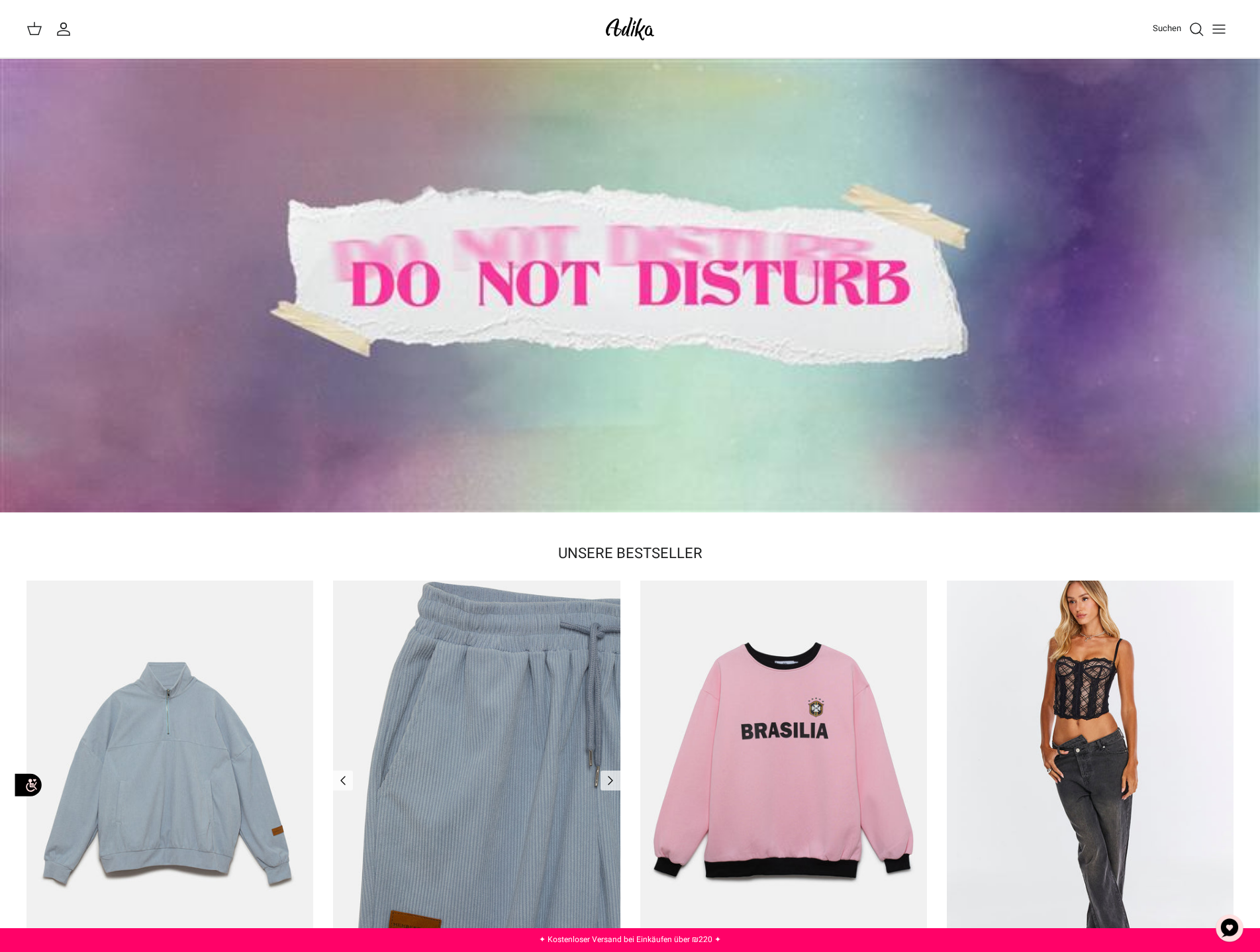
click at [489, 647] on img "Jogginghose für Stadtbummel" at bounding box center [477, 772] width 287 height 382
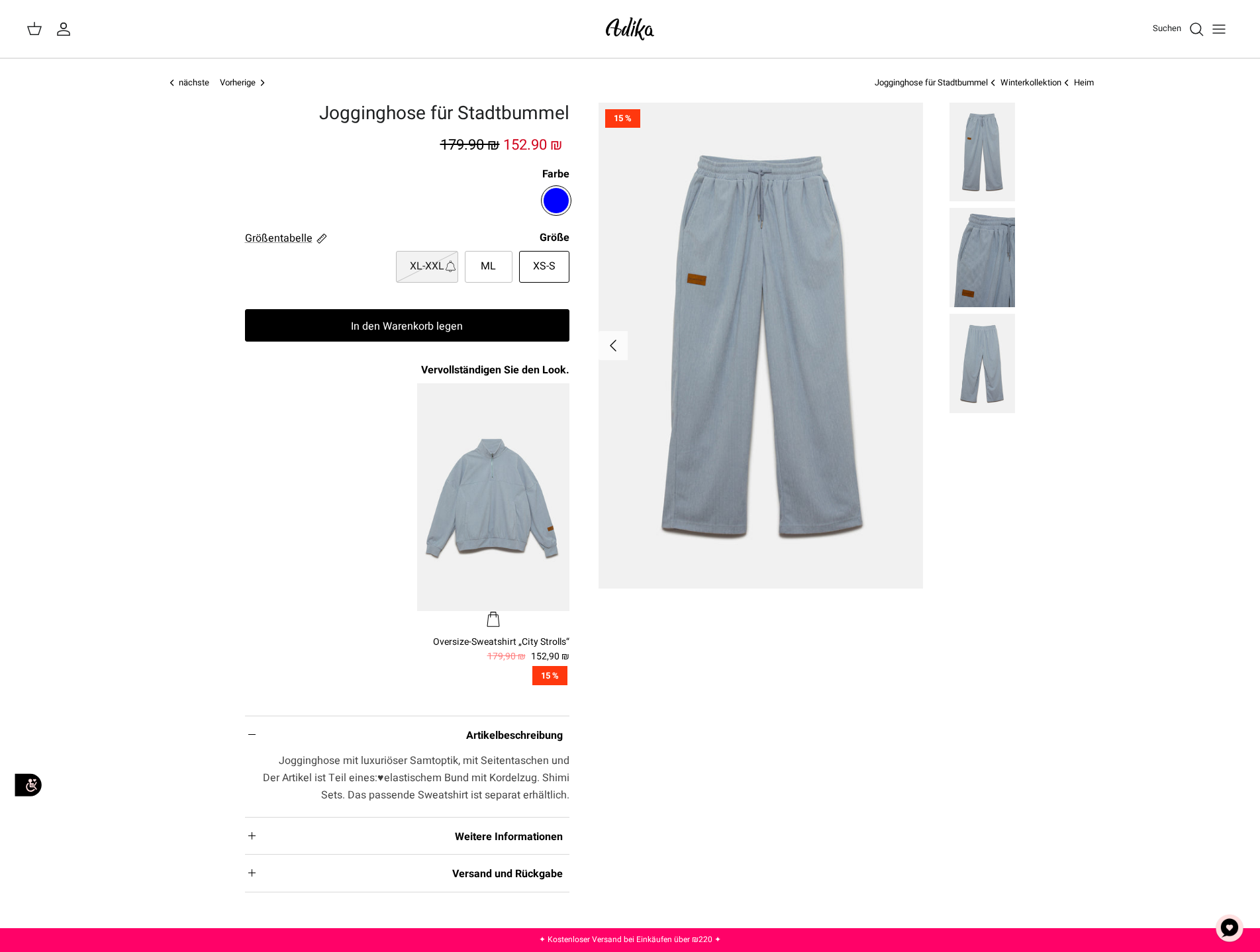
click at [493, 42] on div "Suchen Mein Konto Suchen" at bounding box center [630, 29] width 1260 height 58
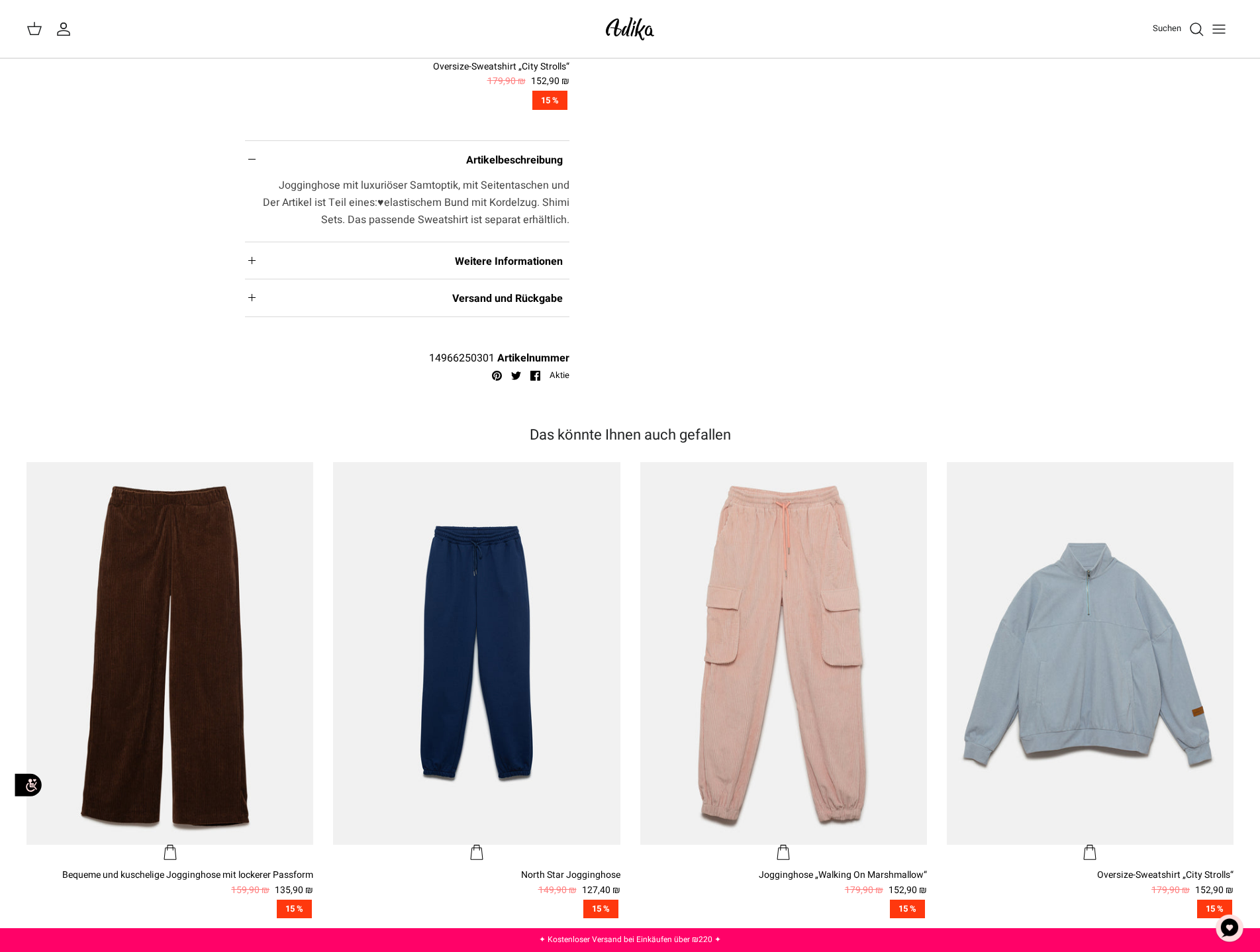
scroll to position [860, 0]
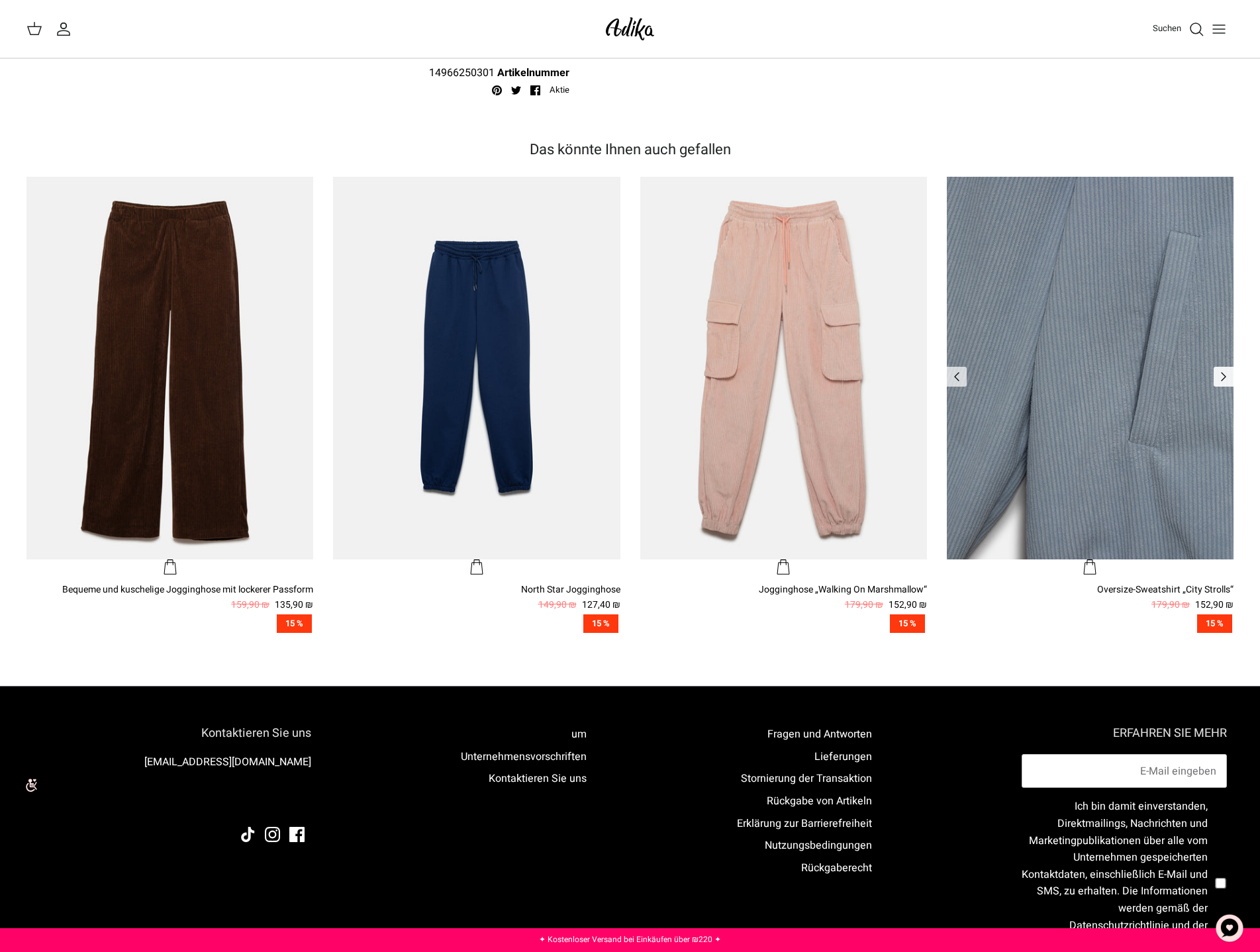
click at [1221, 369] on icon "Left" at bounding box center [1223, 376] width 16 height 16
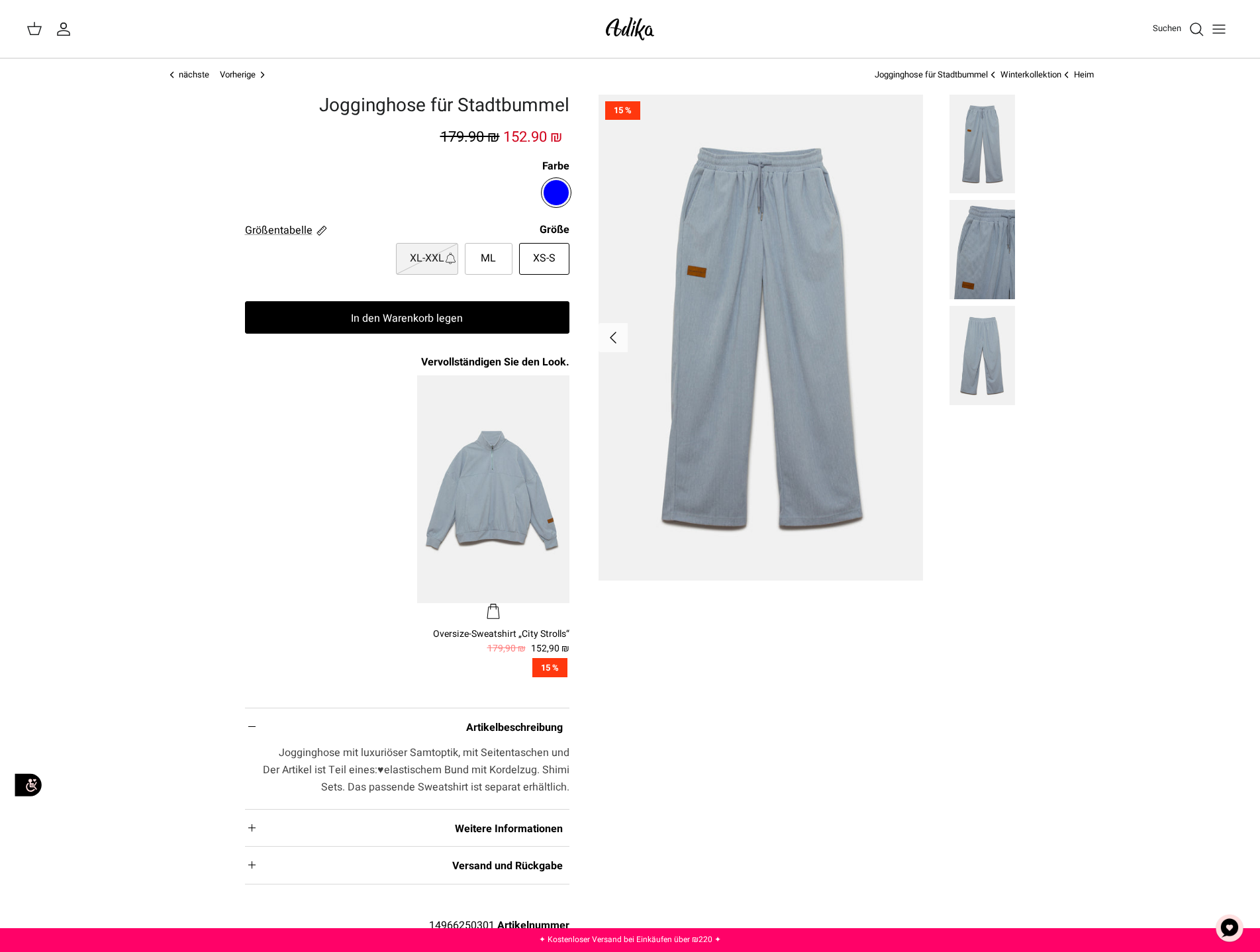
scroll to position [0, 0]
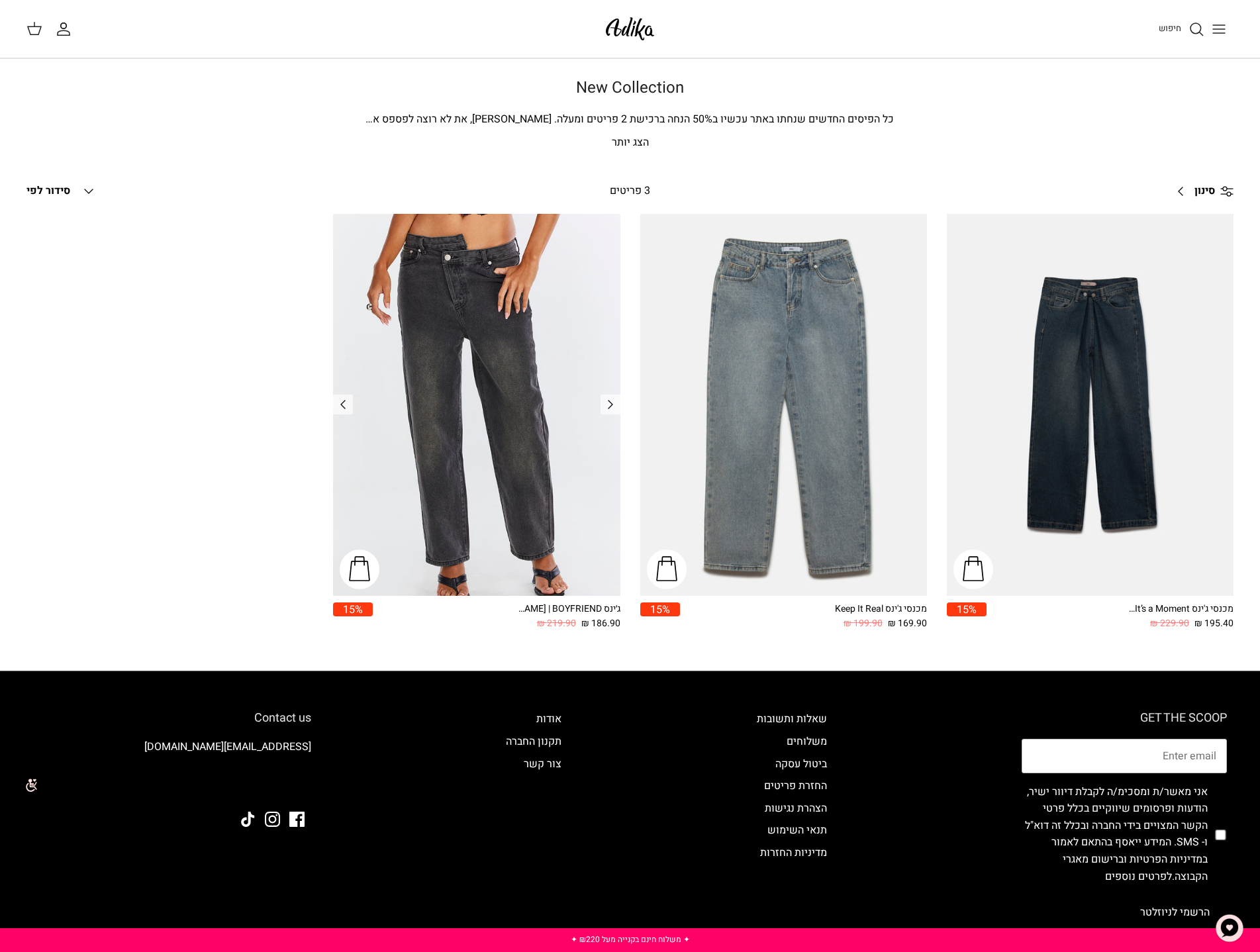
click at [514, 327] on img "ג׳ינס All Or Nothing קריס-קרוס | BOYFRIEND" at bounding box center [477, 405] width 287 height 382
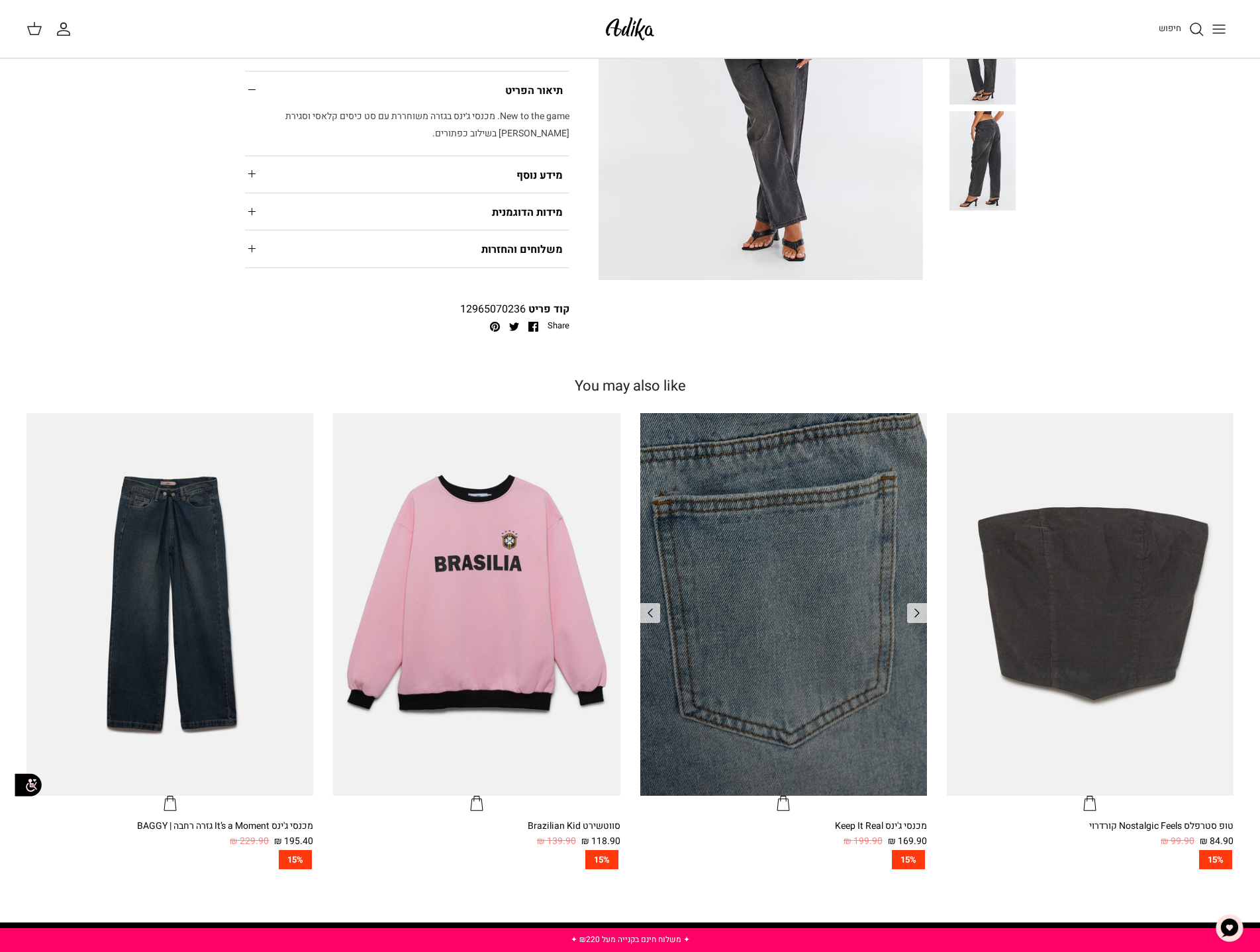
scroll to position [463, 0]
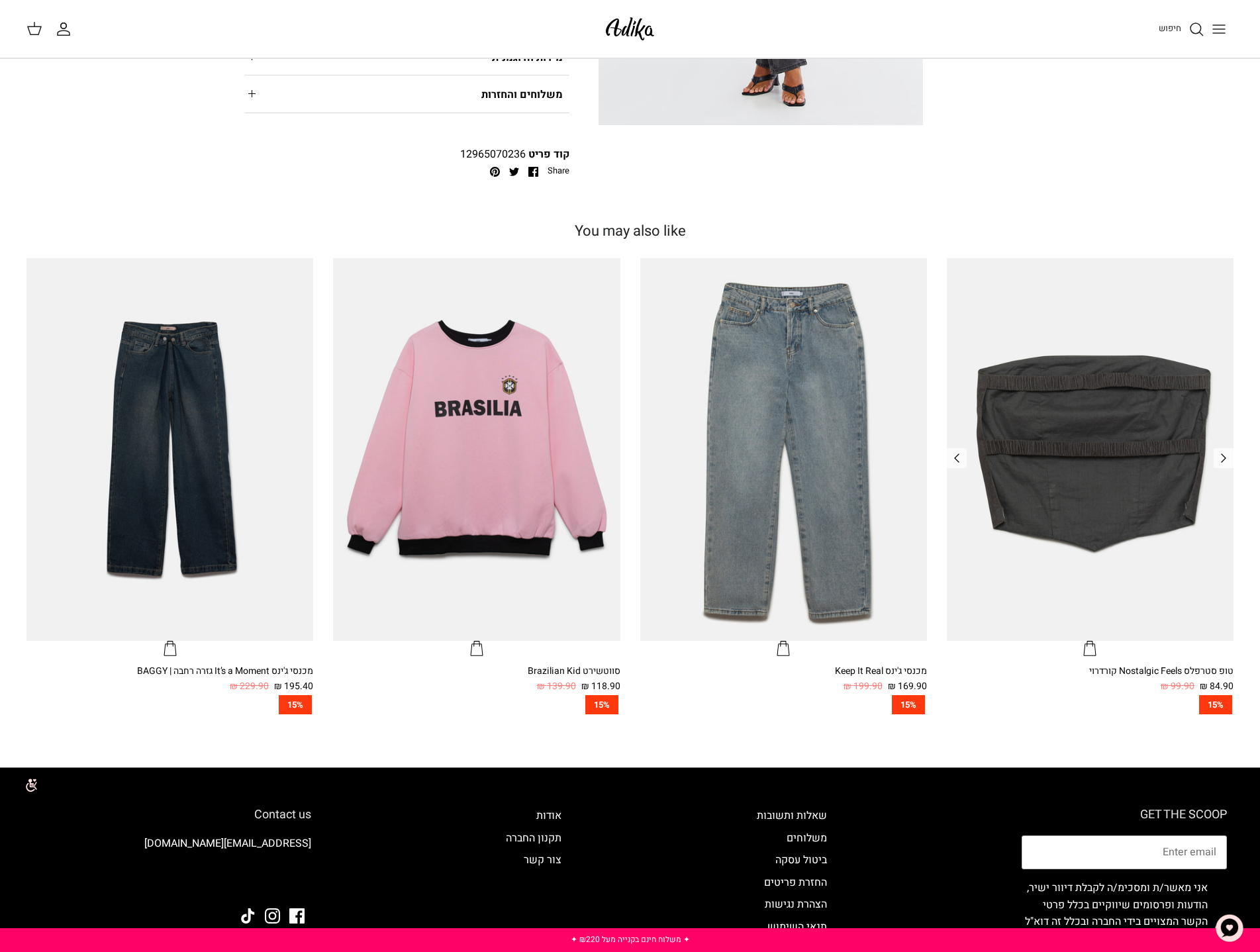
click at [1133, 462] on img "טופ סטרפלס Nostalgic Feels קורדרוי" at bounding box center [1090, 449] width 287 height 382
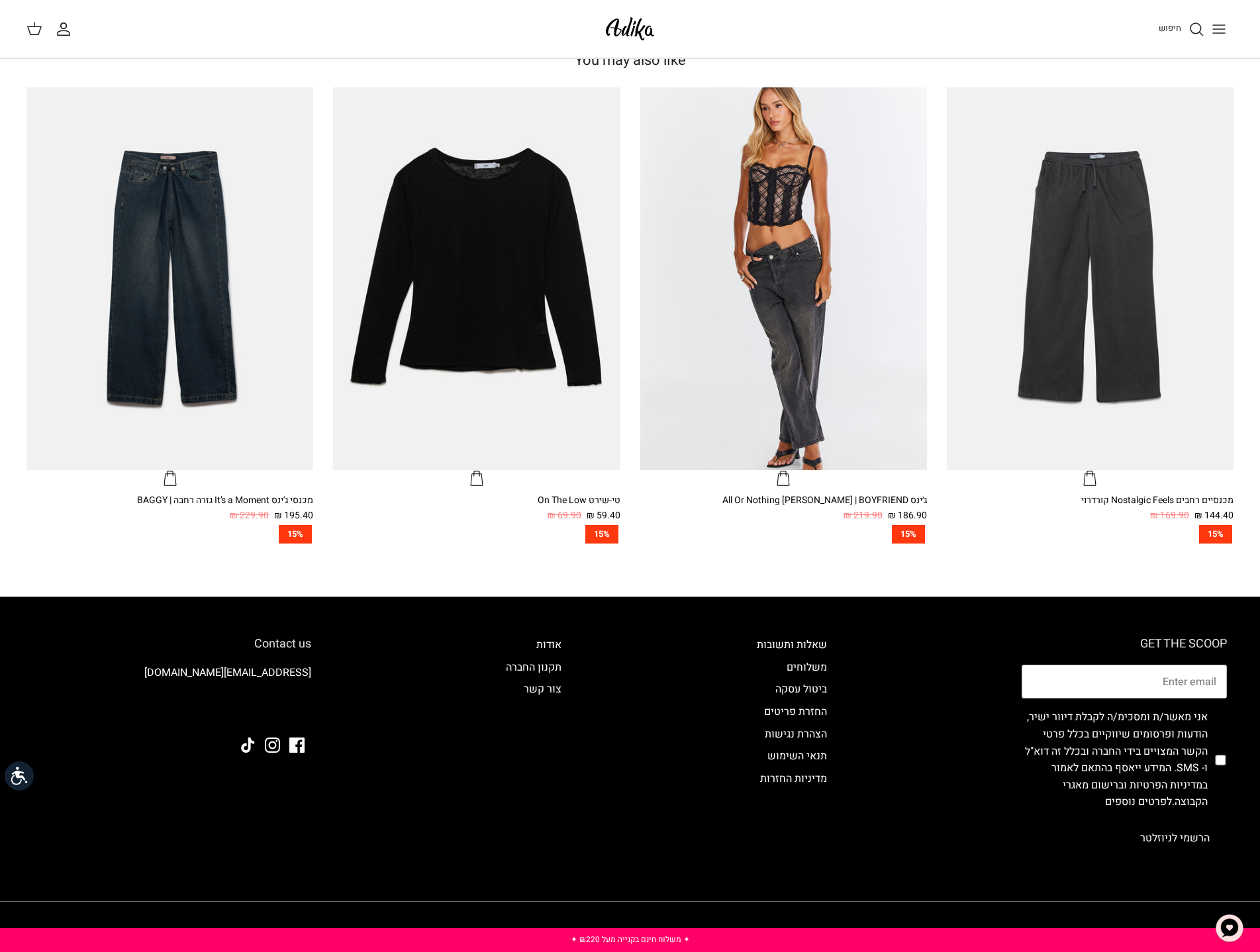
scroll to position [927, 0]
